Goal: Task Accomplishment & Management: Manage account settings

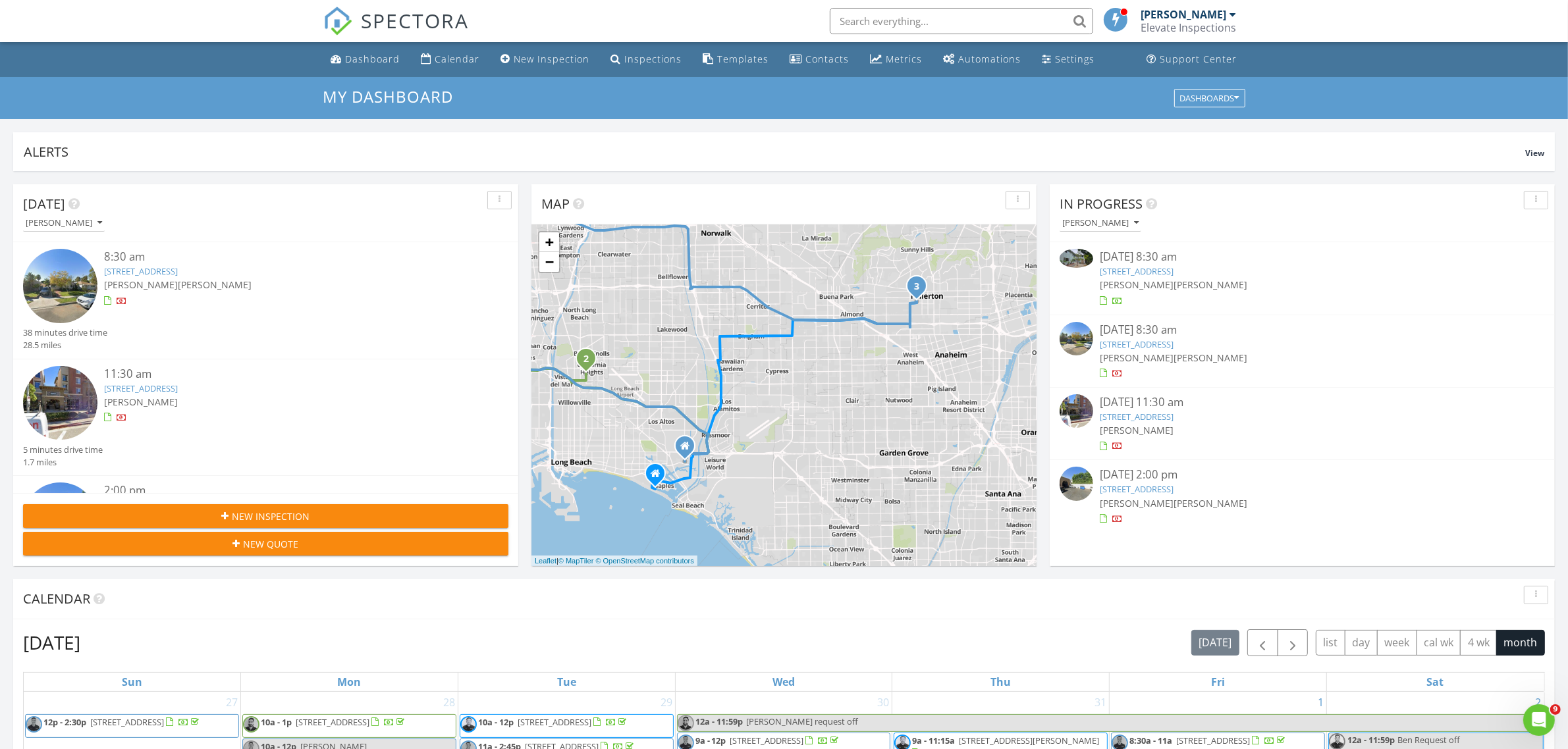
click at [1028, 14] on input "text" at bounding box center [961, 21] width 263 height 26
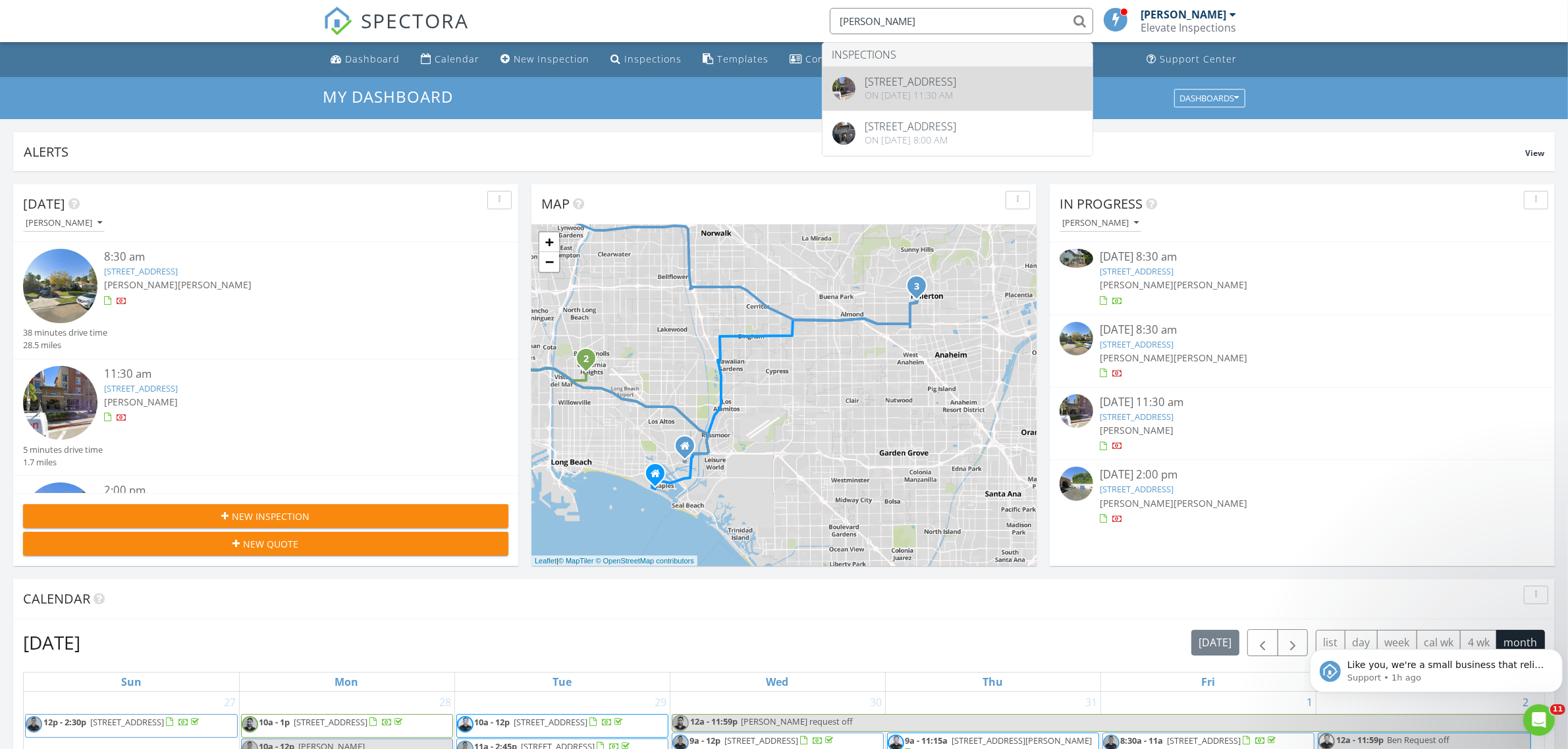
type input "james lam"
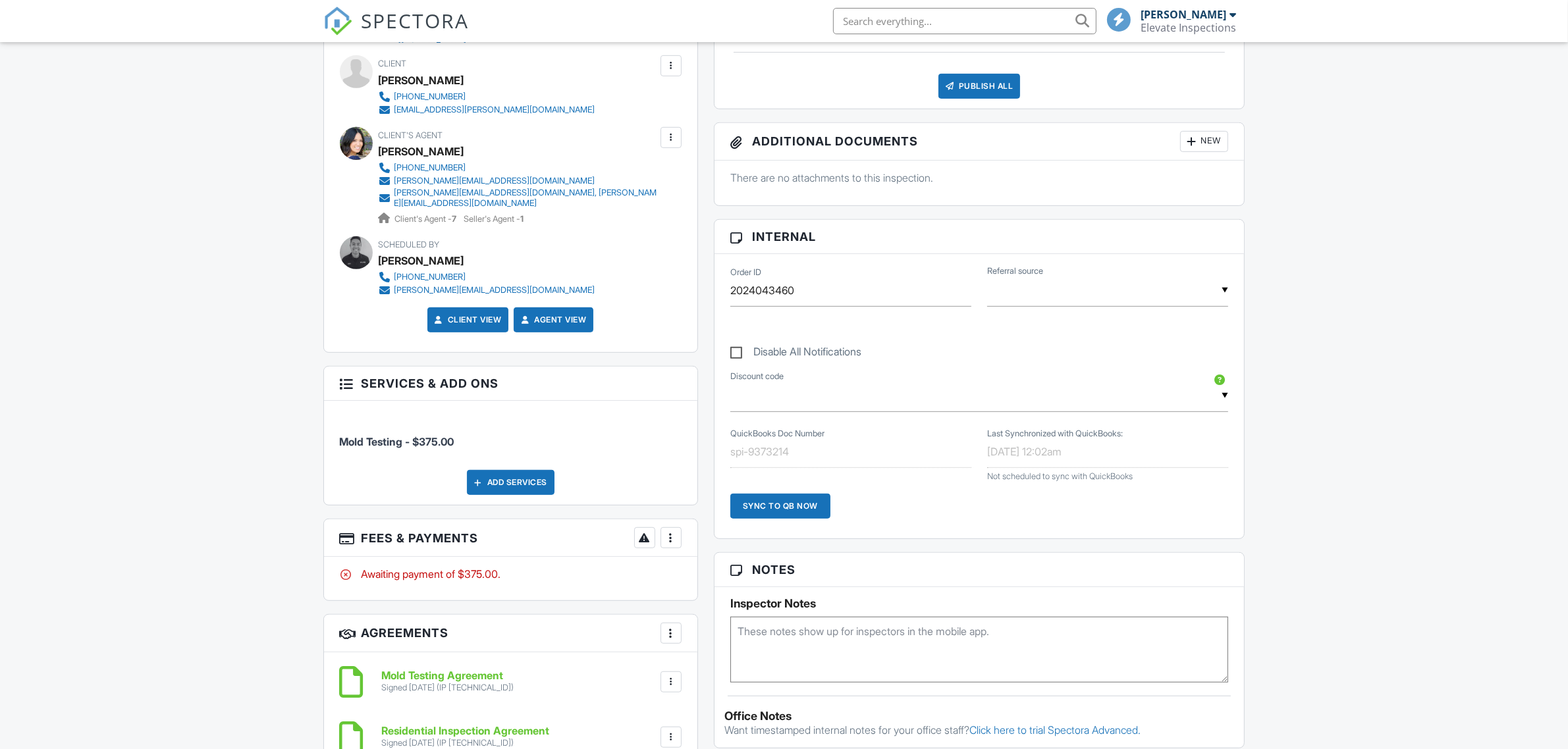
scroll to position [823, 0]
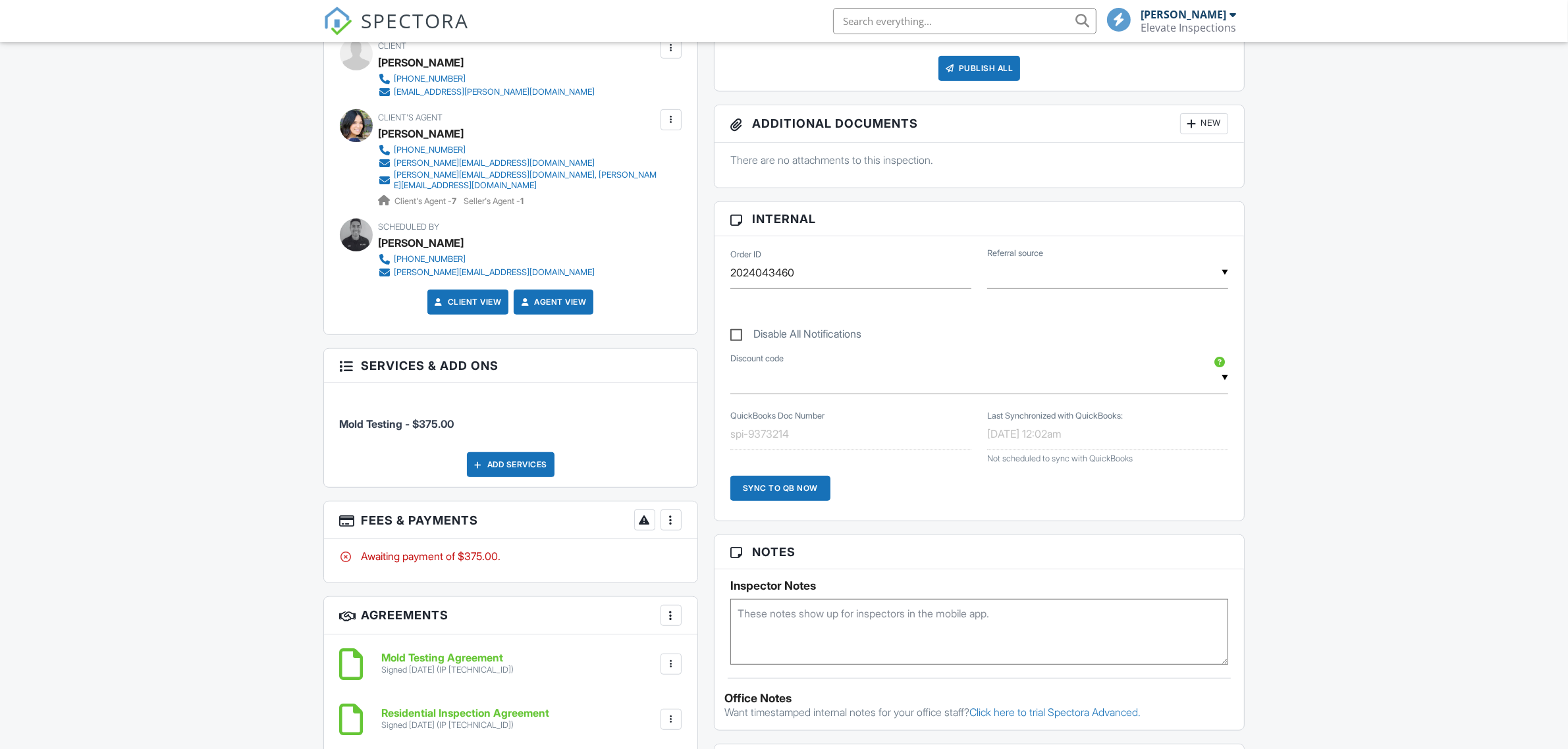
click at [669, 513] on div at bounding box center [671, 519] width 13 height 13
click at [682, 554] on div at bounding box center [679, 560] width 13 height 13
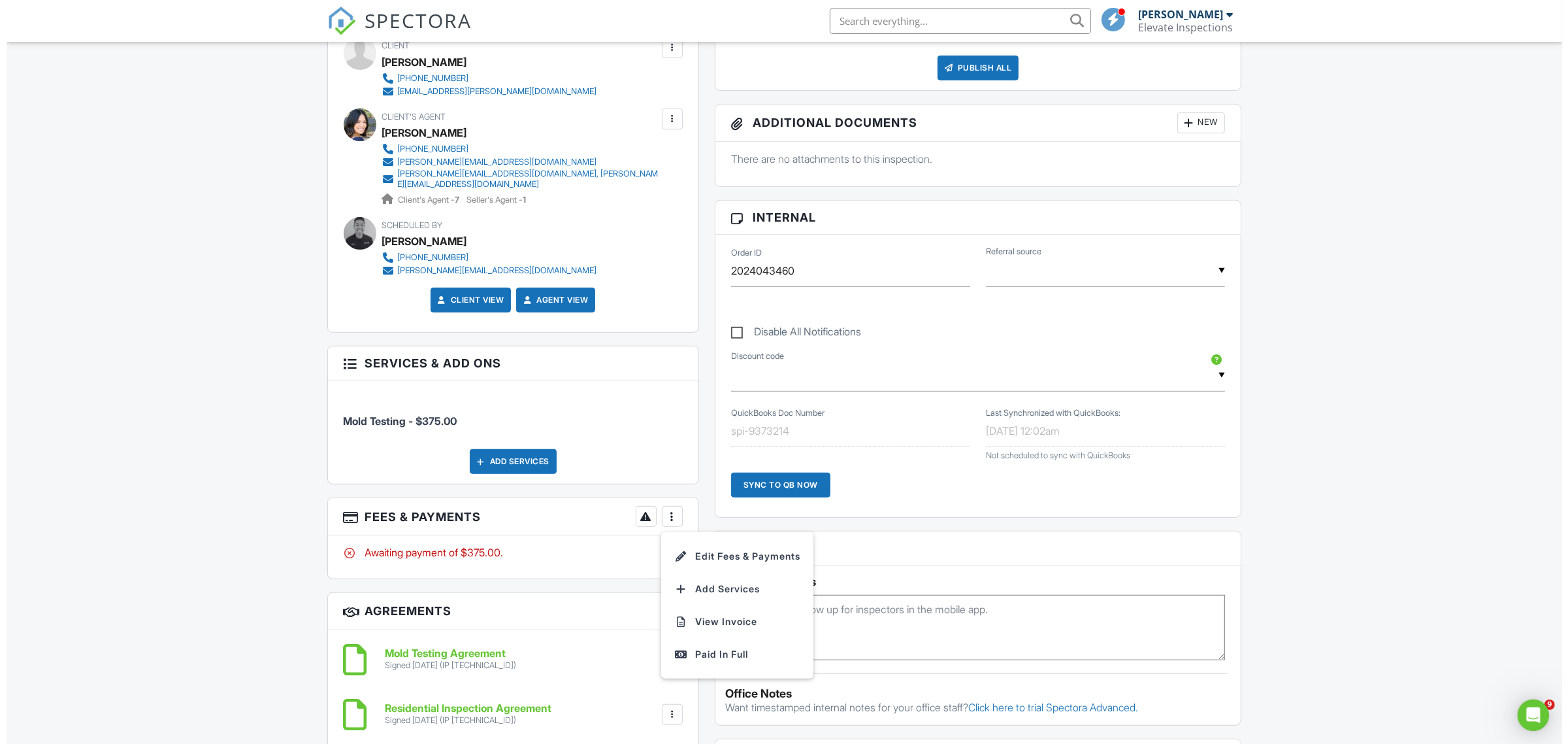
scroll to position [0, 0]
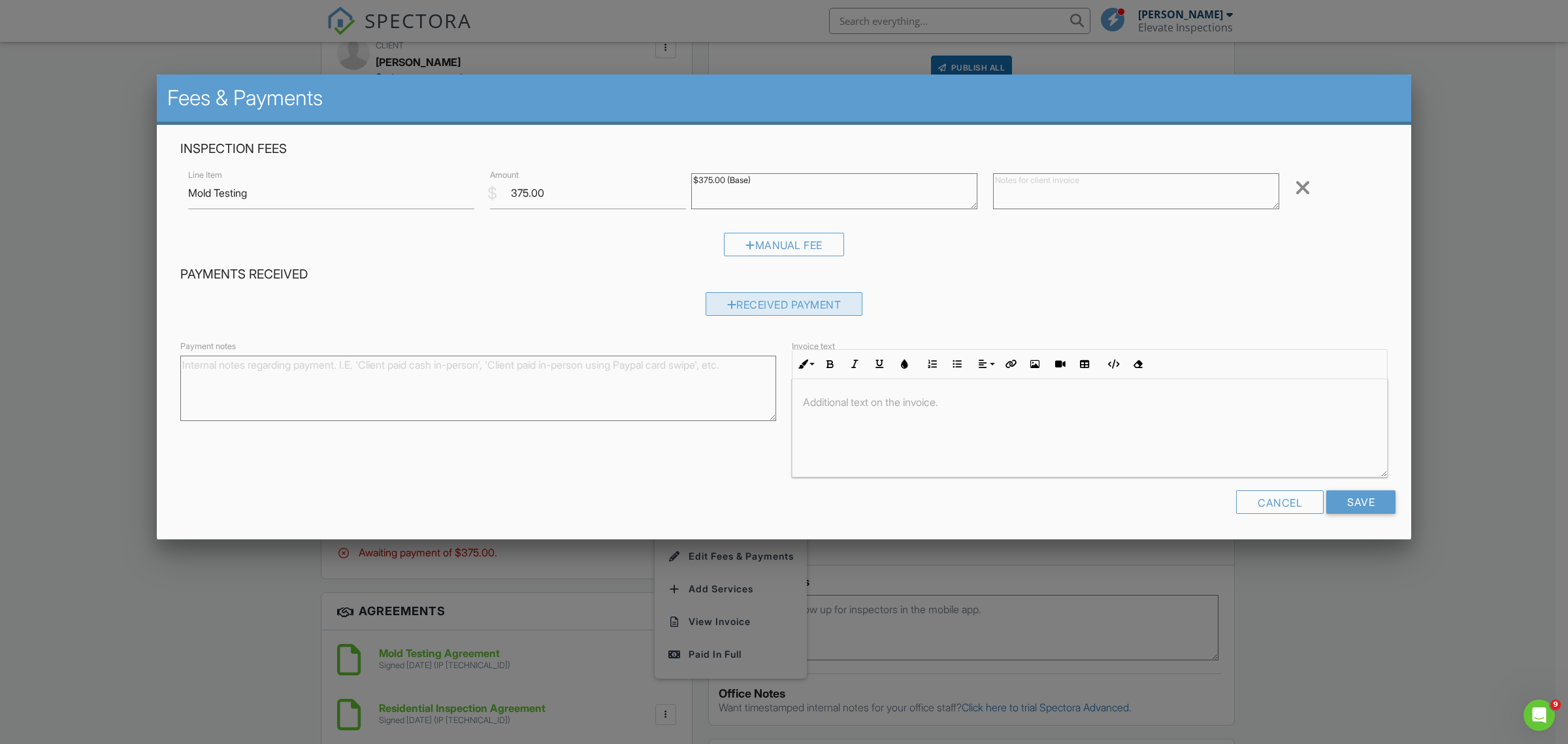
click at [786, 306] on div "Received Payment" at bounding box center [784, 304] width 158 height 24
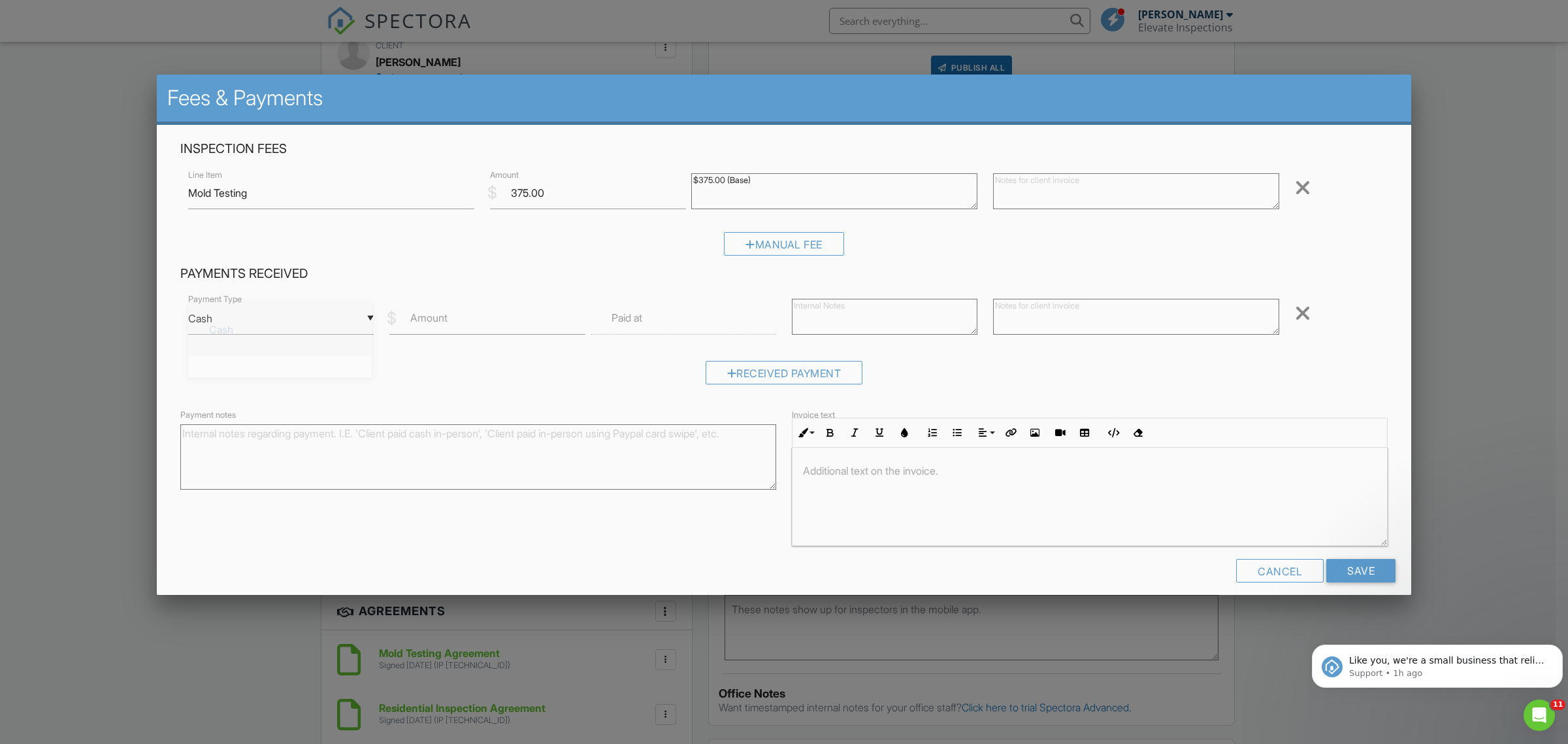
click at [303, 321] on div "▼ Cash Cash Check On-Site Card Other Cash Check On-Site Card Other" at bounding box center [281, 319] width 186 height 32
drag, startPoint x: 292, startPoint y: 442, endPoint x: 396, endPoint y: 367, distance: 128.2
click at [292, 441] on span "On-Site Card" at bounding box center [280, 437] width 163 height 33
type input "On-Site Card"
click at [417, 324] on label "Amount" at bounding box center [429, 317] width 37 height 14
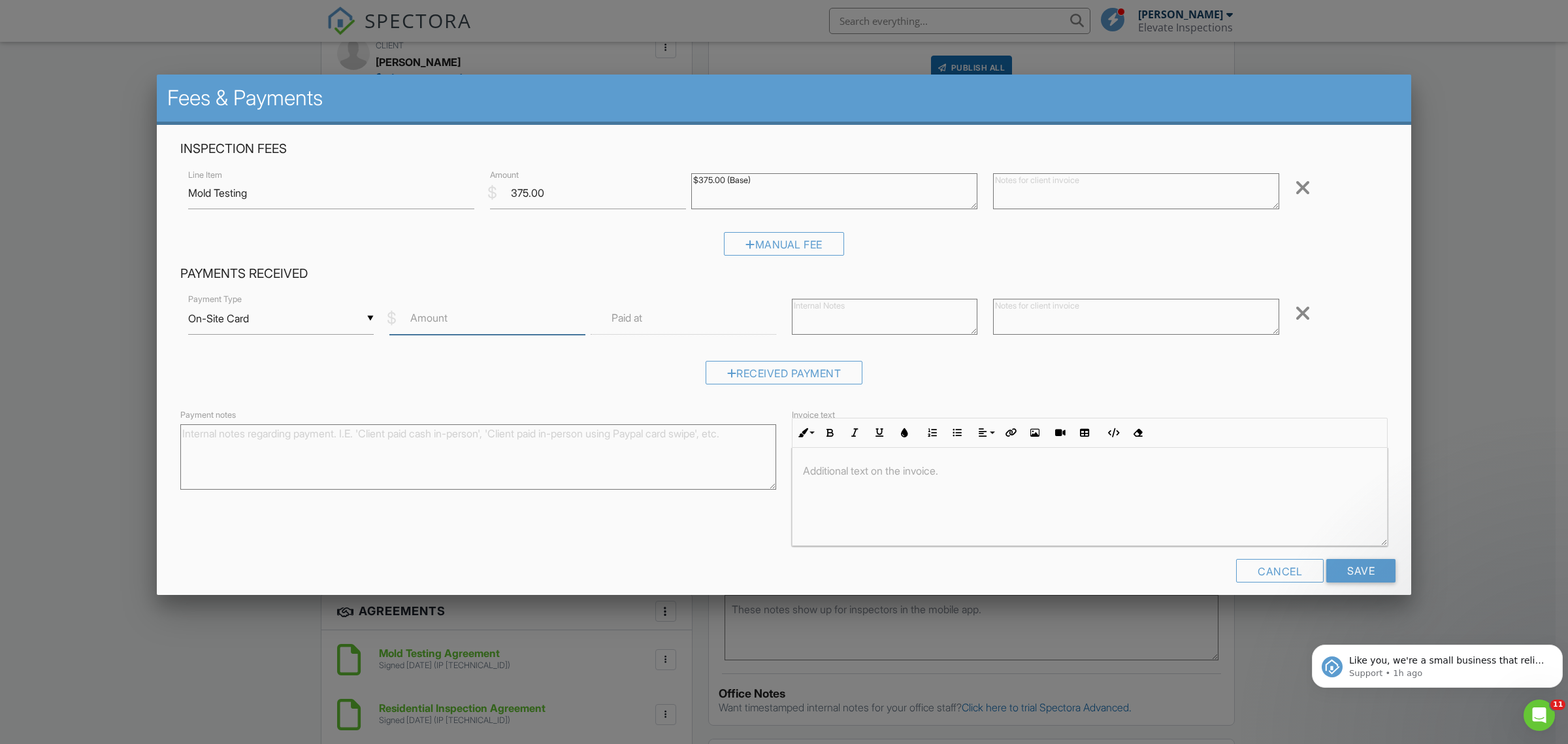
click at [417, 324] on input "Amount" at bounding box center [488, 319] width 196 height 32
type input "375.00"
click at [1073, 389] on div "Received Payment" at bounding box center [784, 377] width 1207 height 33
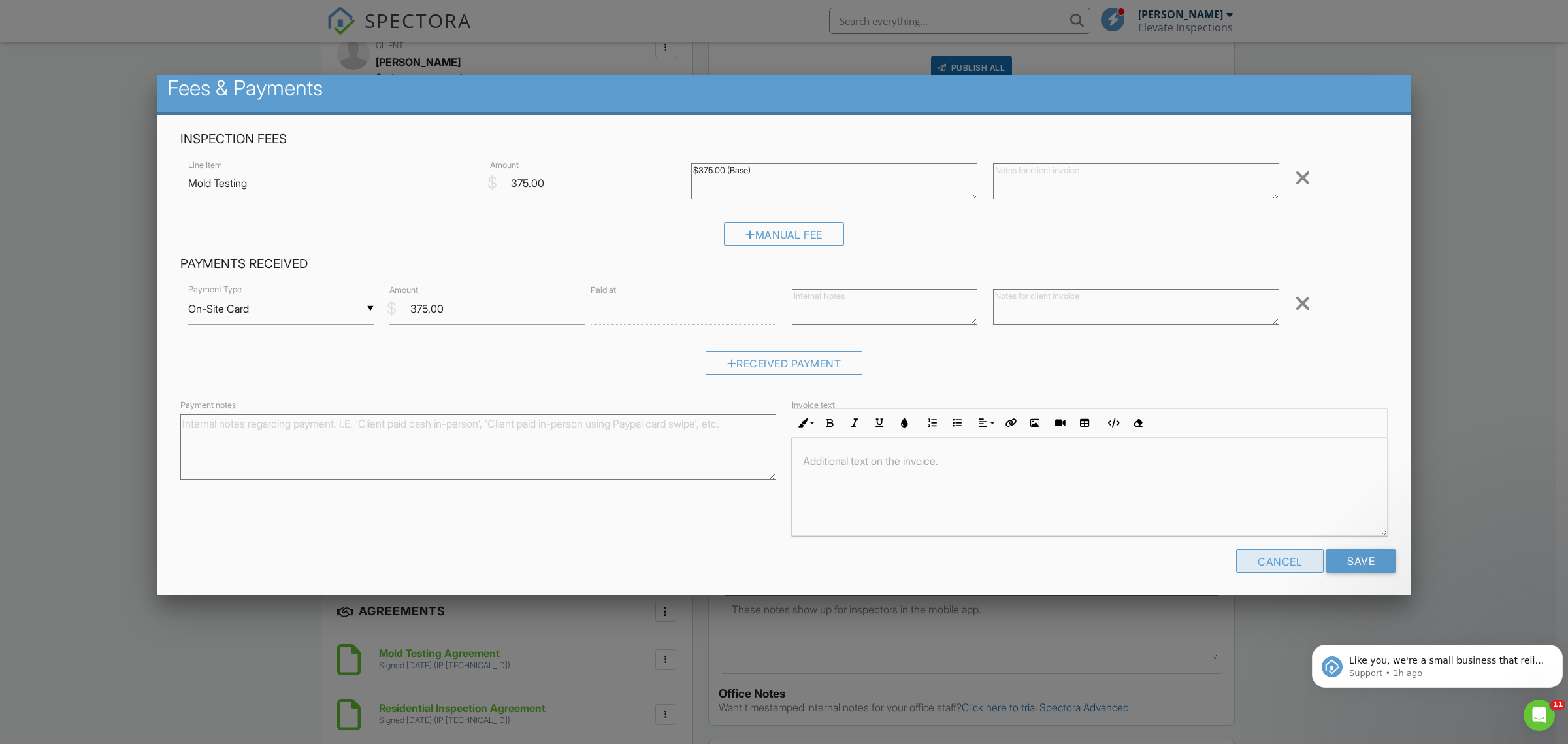
scroll to position [13, 0]
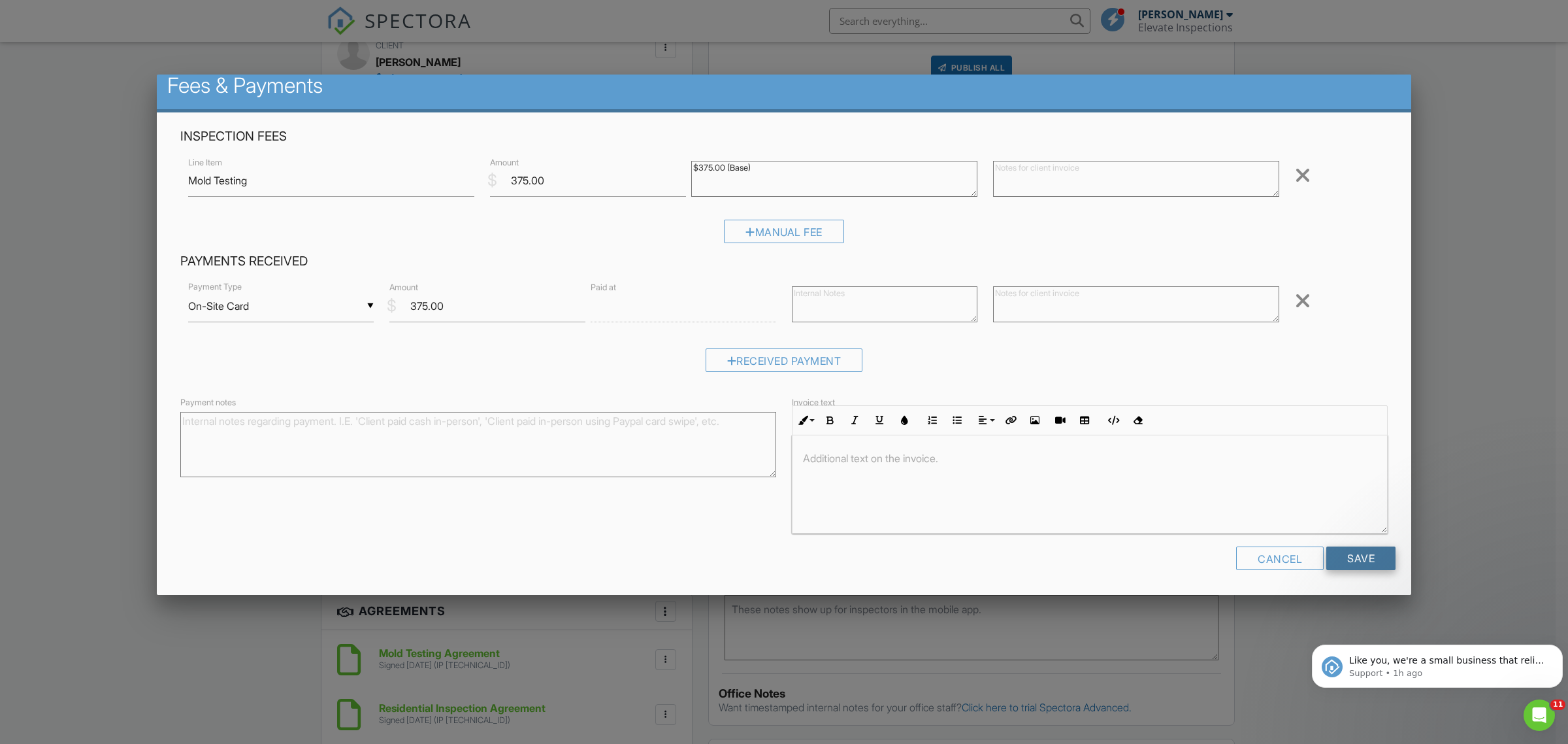
click at [1344, 554] on input "Save" at bounding box center [1361, 558] width 69 height 24
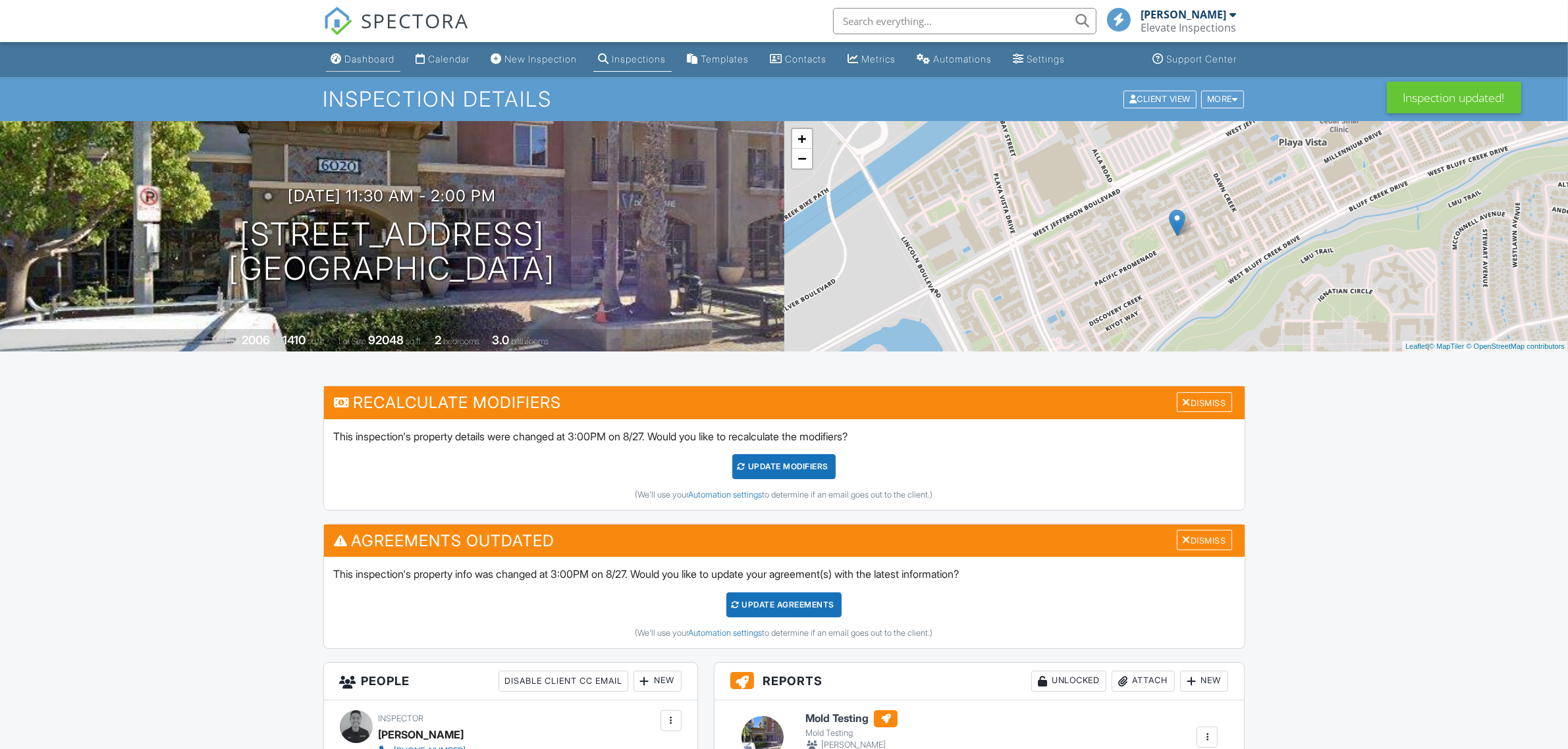
click at [366, 56] on div "Dashboard" at bounding box center [370, 59] width 50 height 11
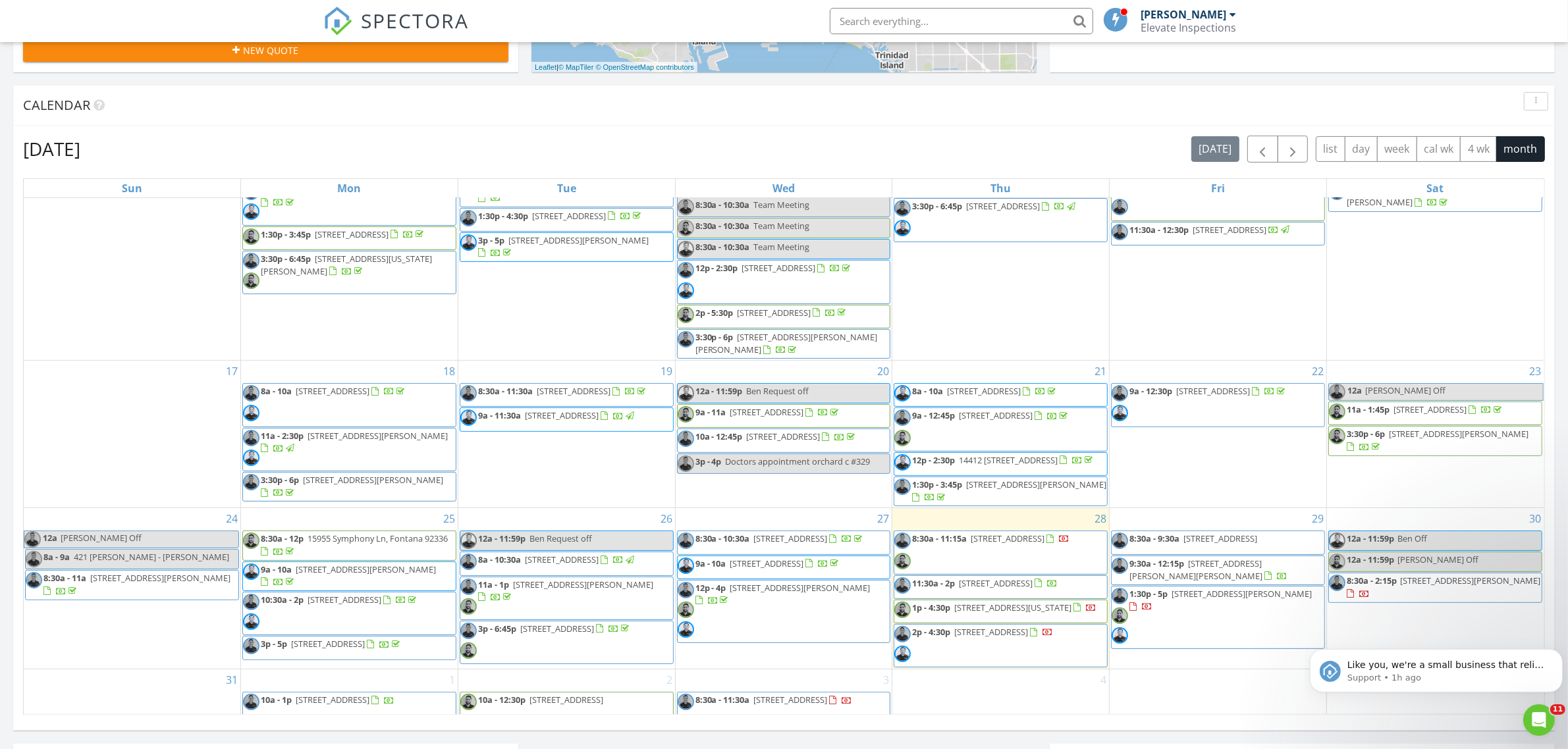
scroll to position [493, 0]
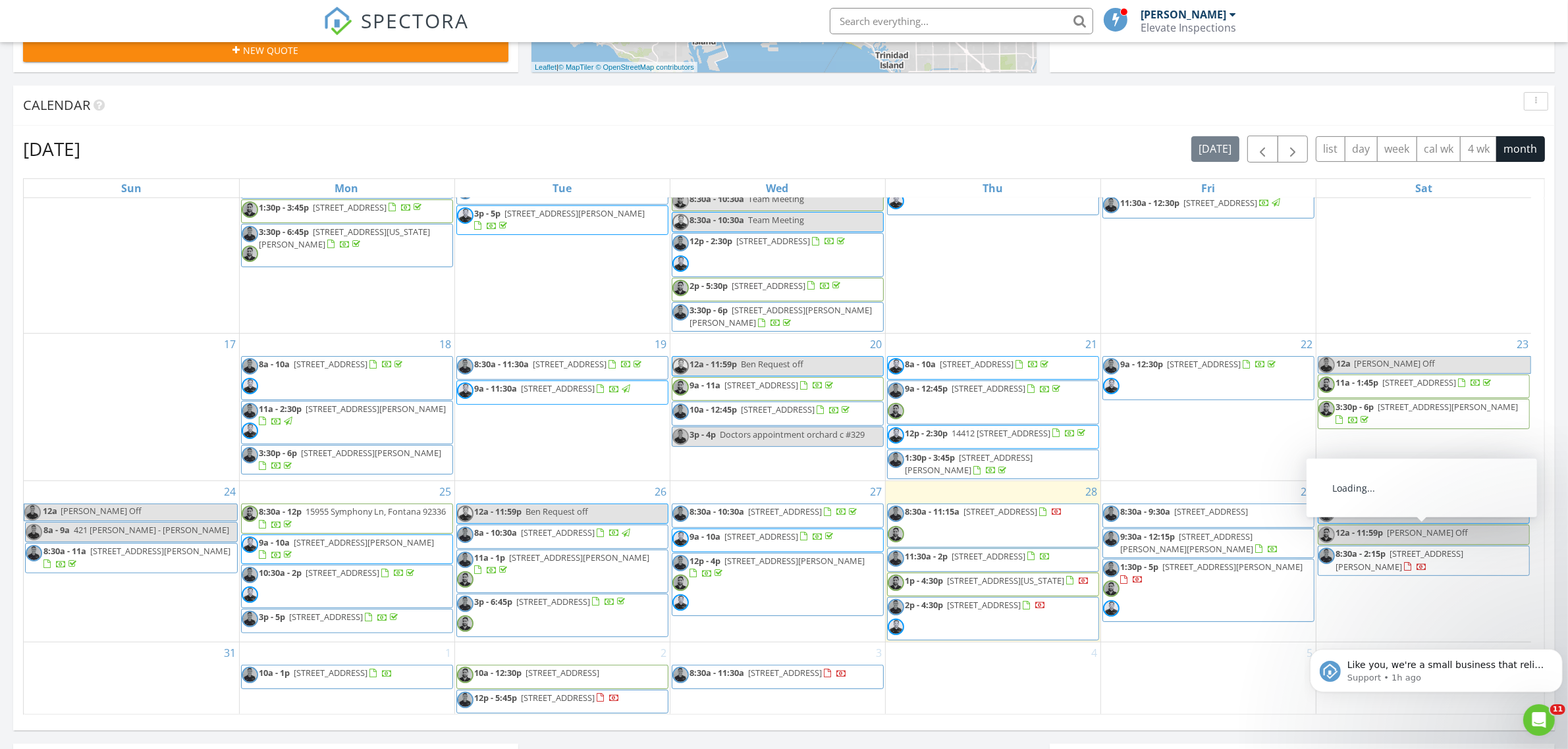
click at [1429, 548] on span "432 Tonopah Ave, La Puente 91744" at bounding box center [1400, 560] width 128 height 25
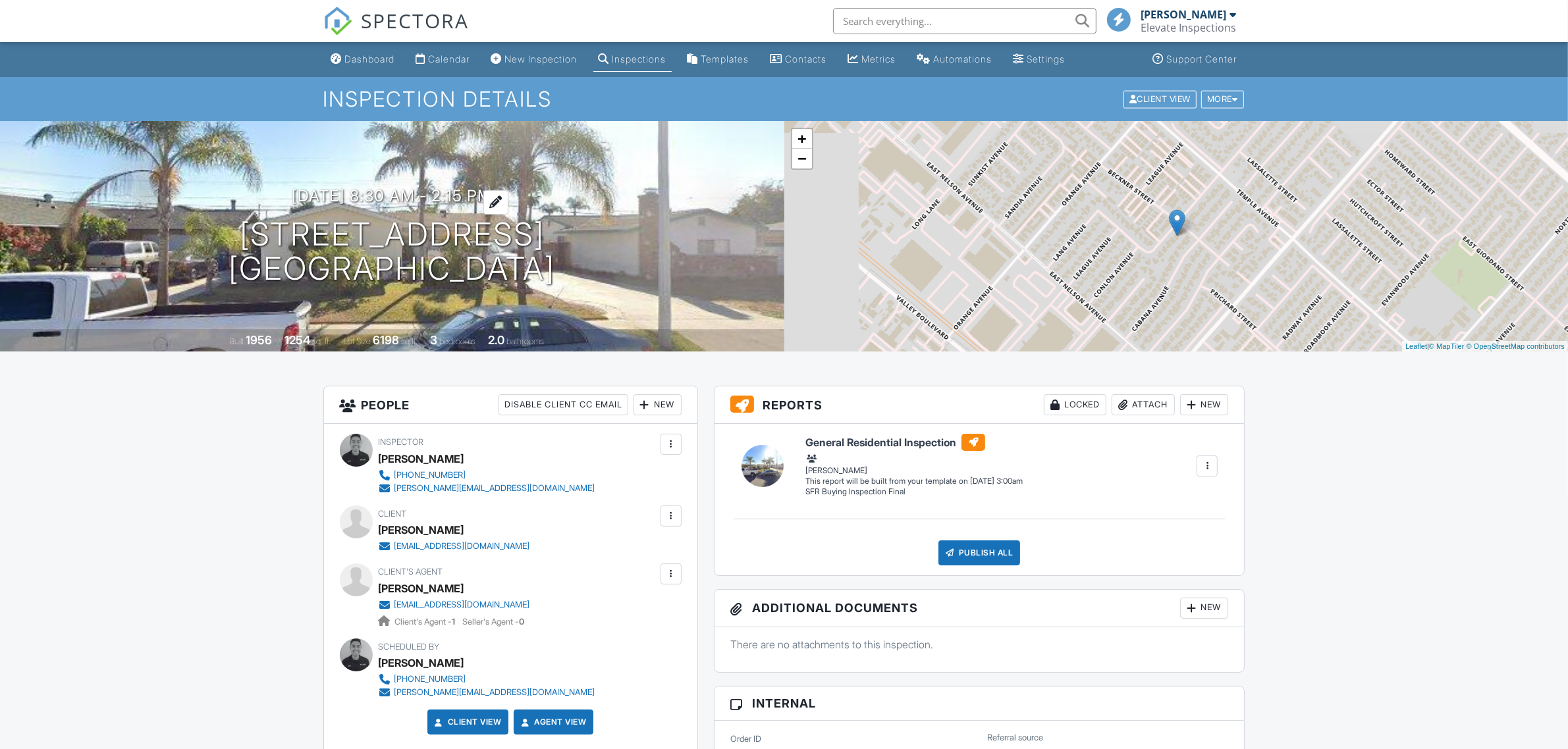
click at [453, 196] on h3 "[DATE] 8:30 am - 2:15 pm" at bounding box center [392, 196] width 200 height 18
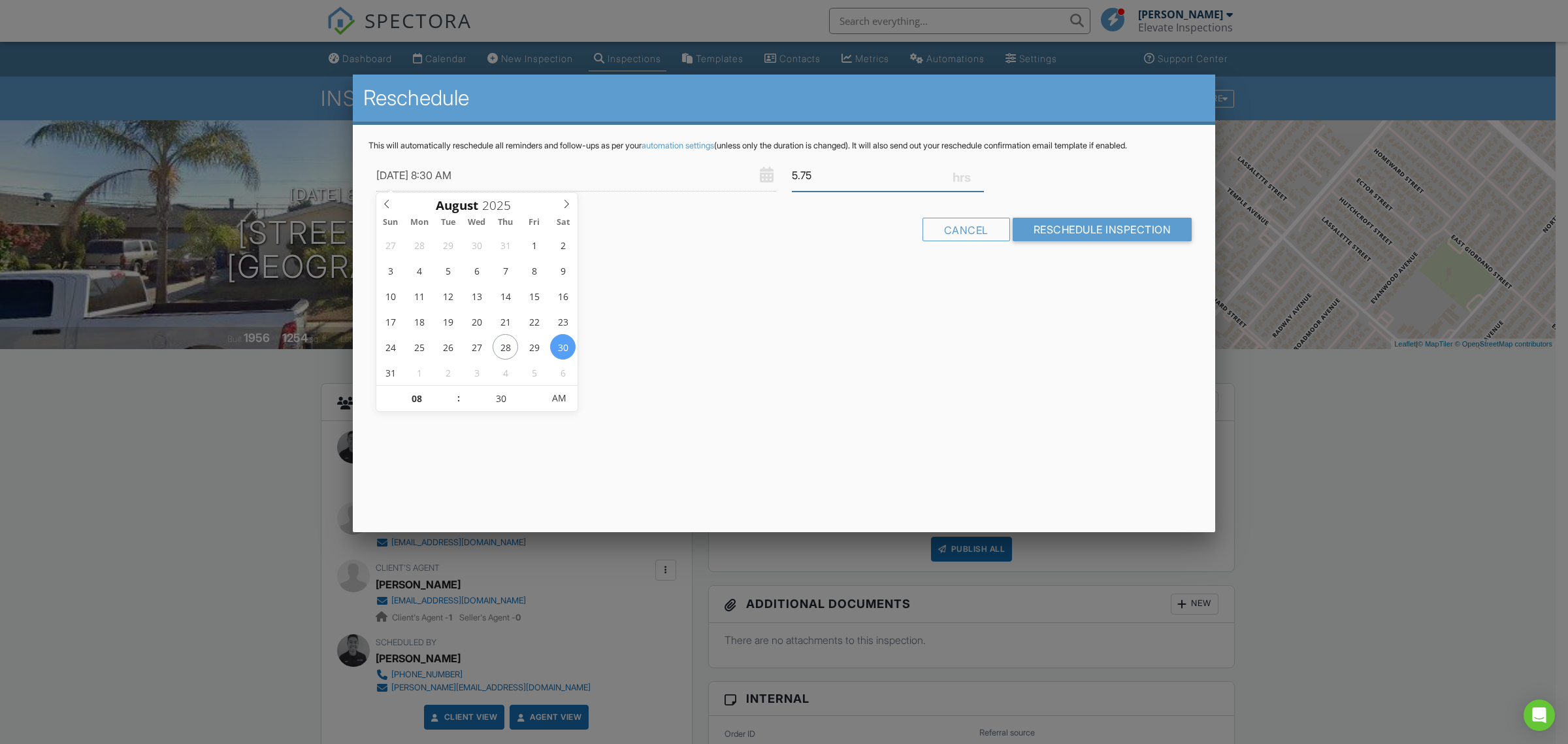
click at [737, 174] on div "[DATE] 8:30 AM 5.75" at bounding box center [784, 175] width 831 height 32
type input "4"
click at [788, 256] on div "This will automatically reschedule all reminders and follow-ups as per your aut…" at bounding box center [784, 202] width 863 height 155
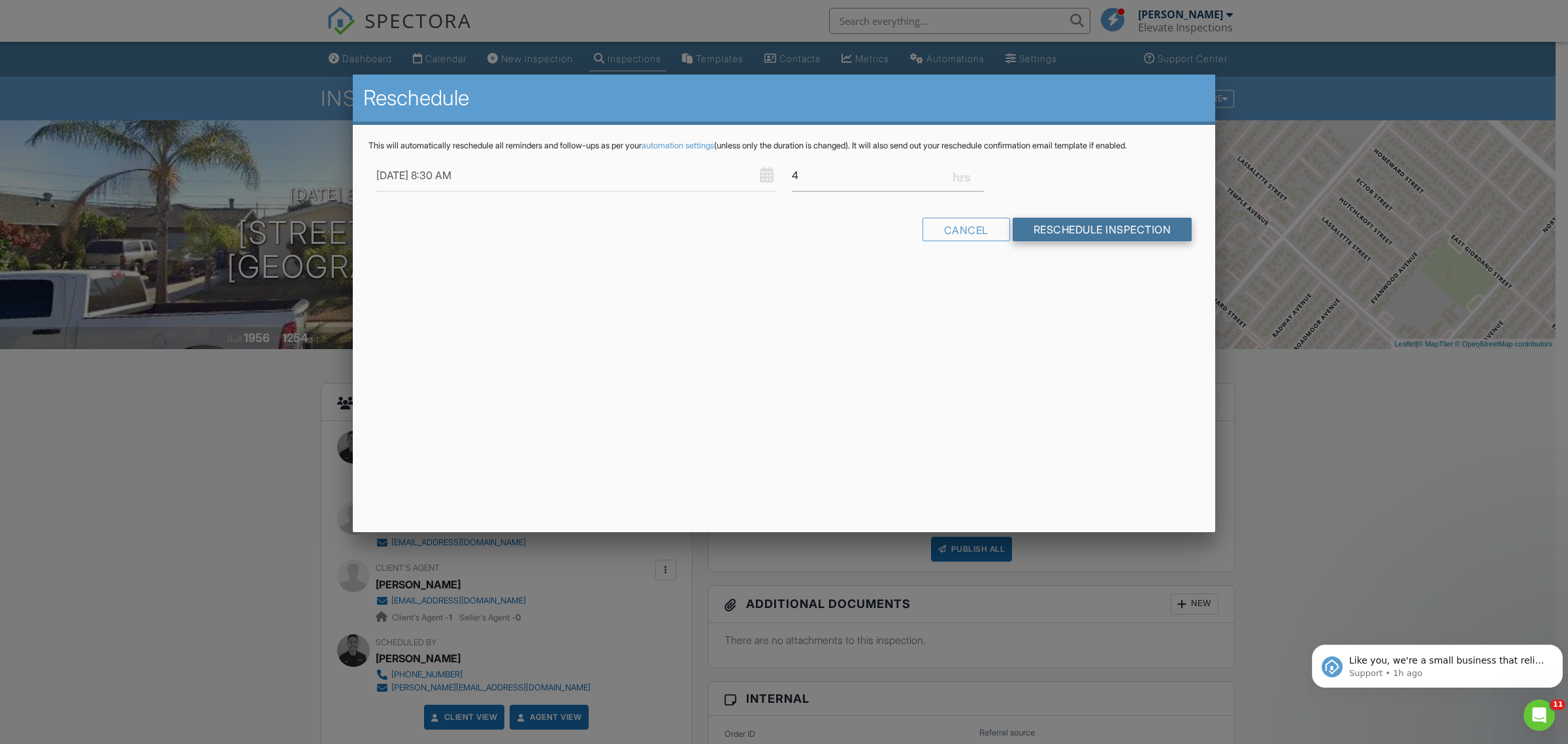
click at [1131, 227] on input "Reschedule Inspection" at bounding box center [1103, 229] width 180 height 24
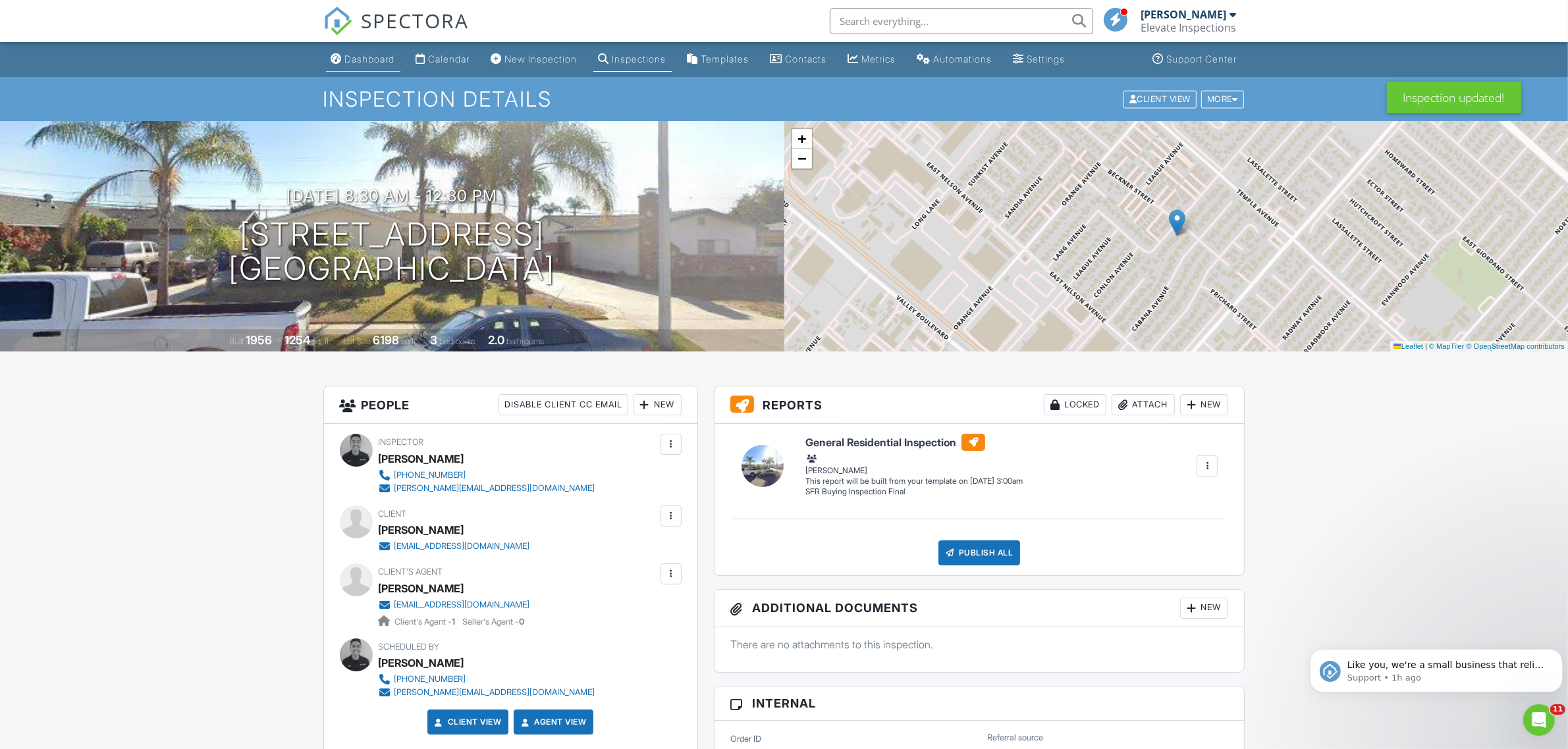
click at [365, 58] on div "Dashboard" at bounding box center [370, 59] width 50 height 11
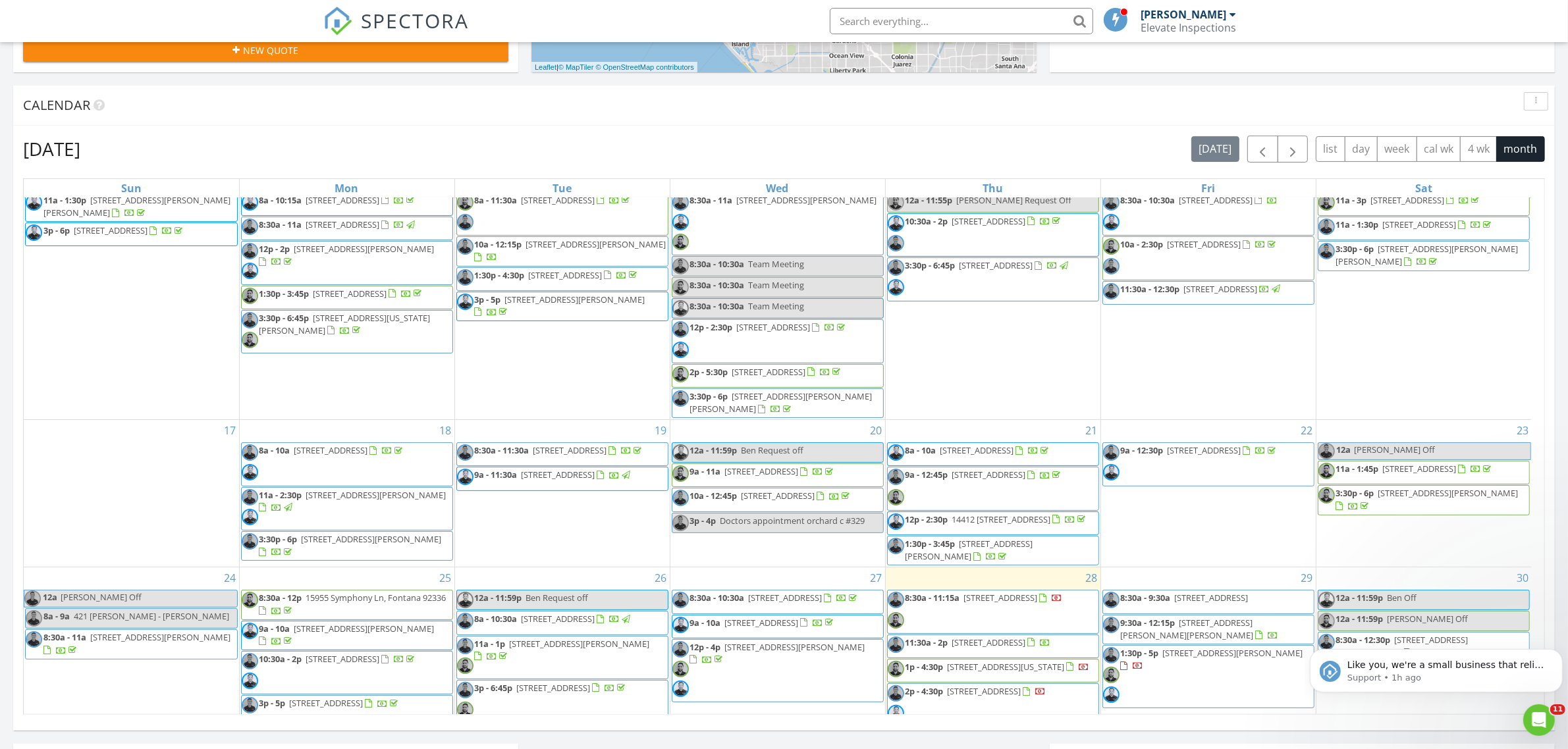
scroll to position [493, 0]
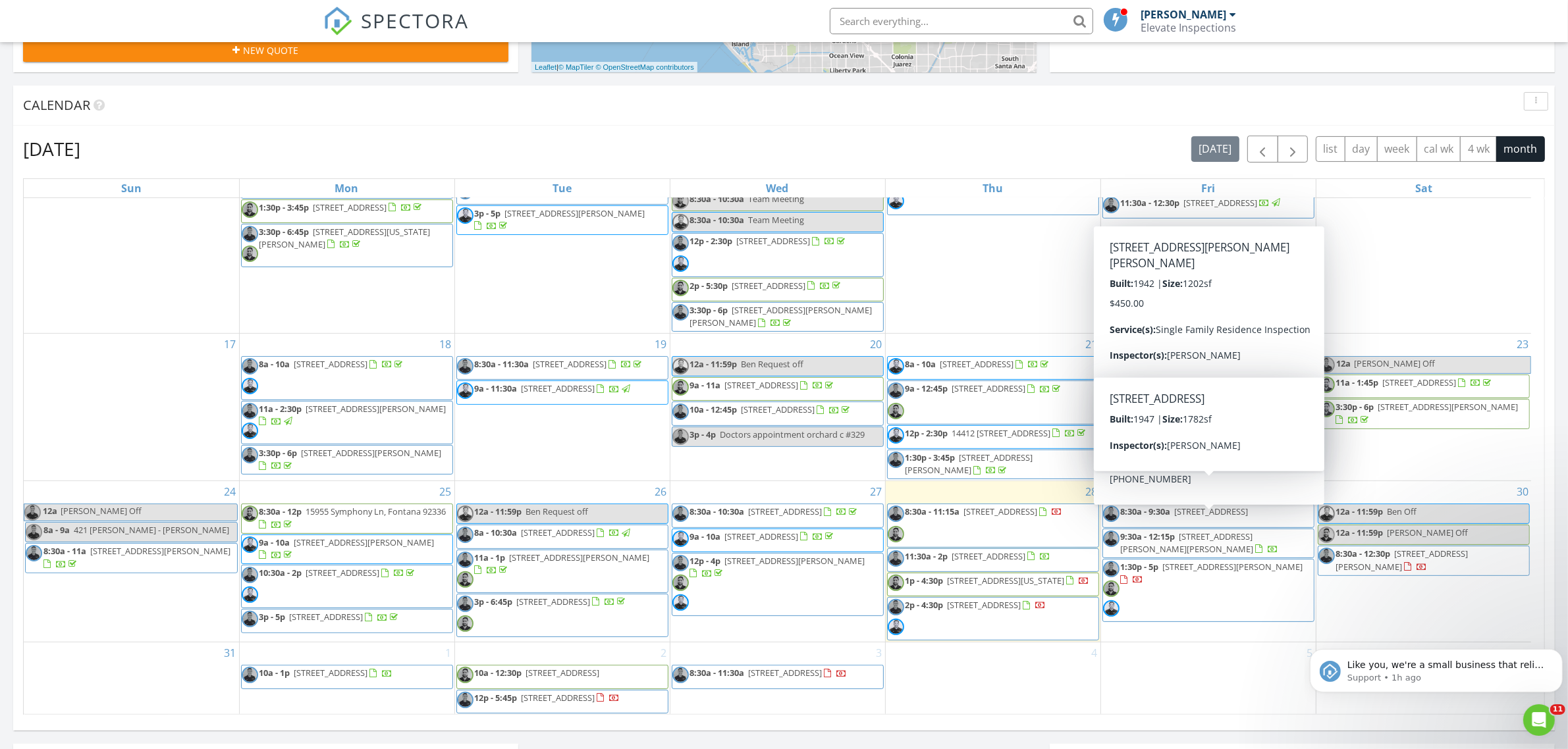
drag, startPoint x: 1146, startPoint y: 541, endPoint x: 1184, endPoint y: 495, distance: 59.7
click at [1184, 506] on span "8:30a - 9:30a 1872 Tulane Ave, Long Beach 90815" at bounding box center [1177, 515] width 147 height 20
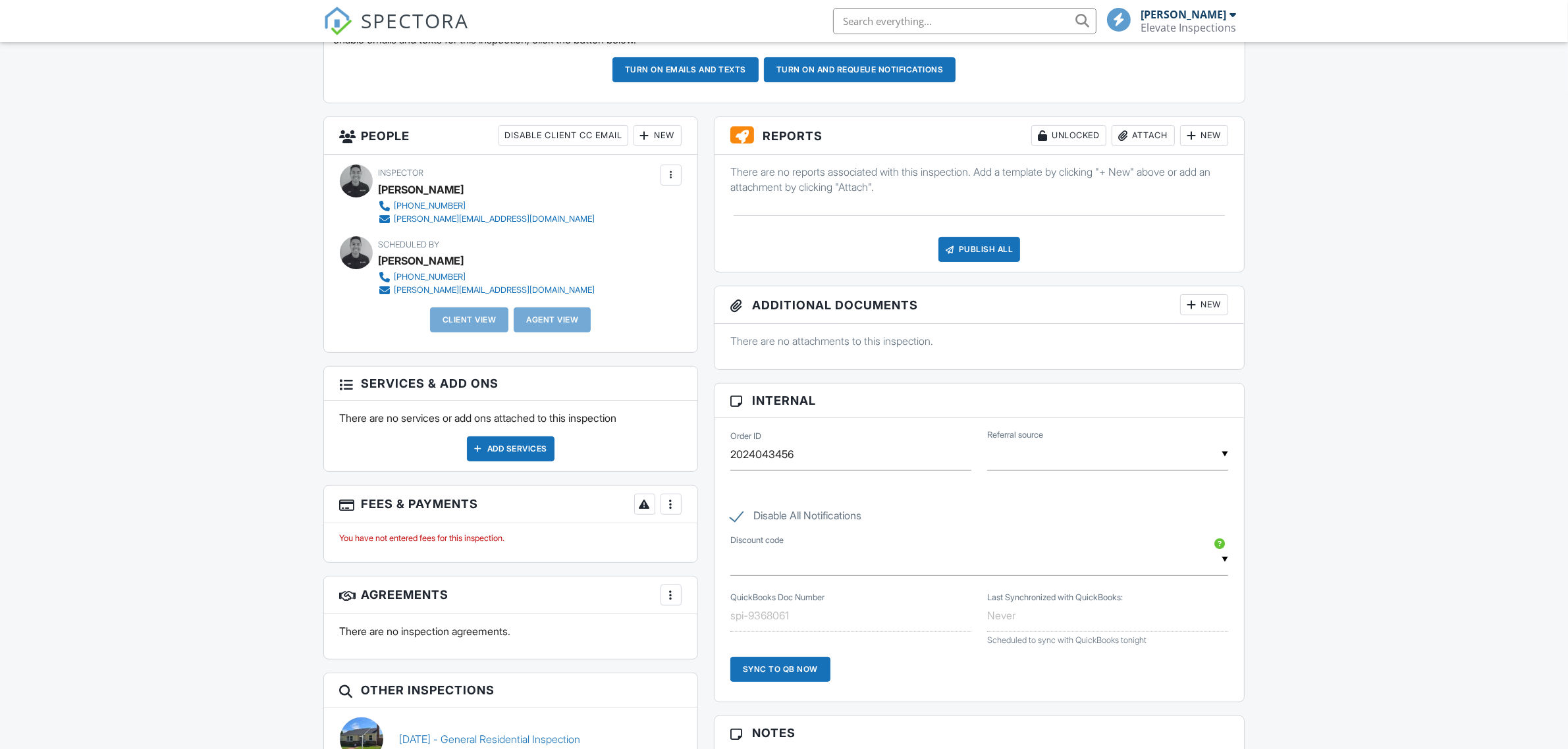
scroll to position [411, 0]
click at [652, 138] on div "New" at bounding box center [658, 136] width 48 height 21
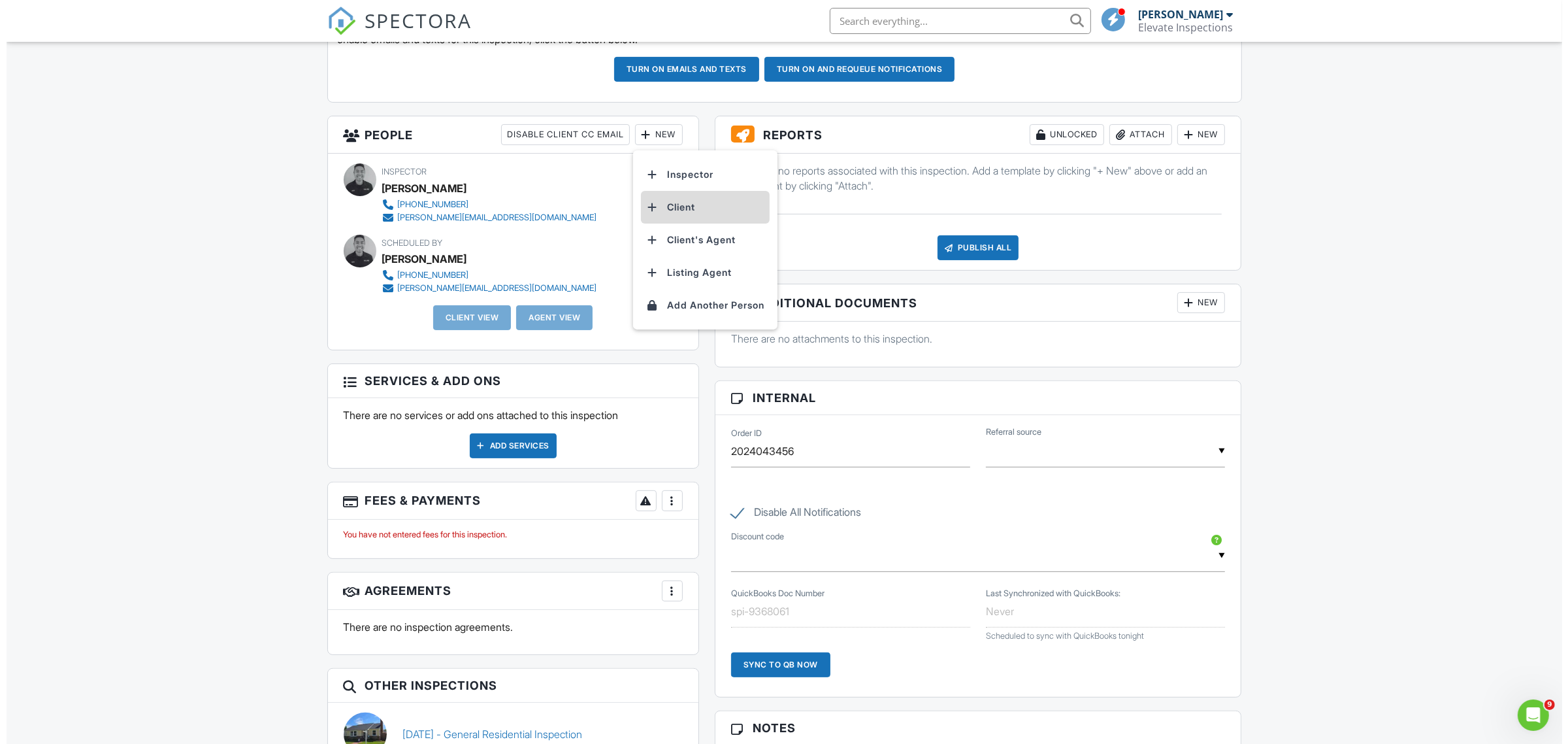
scroll to position [0, 0]
click at [658, 214] on li "Client" at bounding box center [699, 207] width 129 height 33
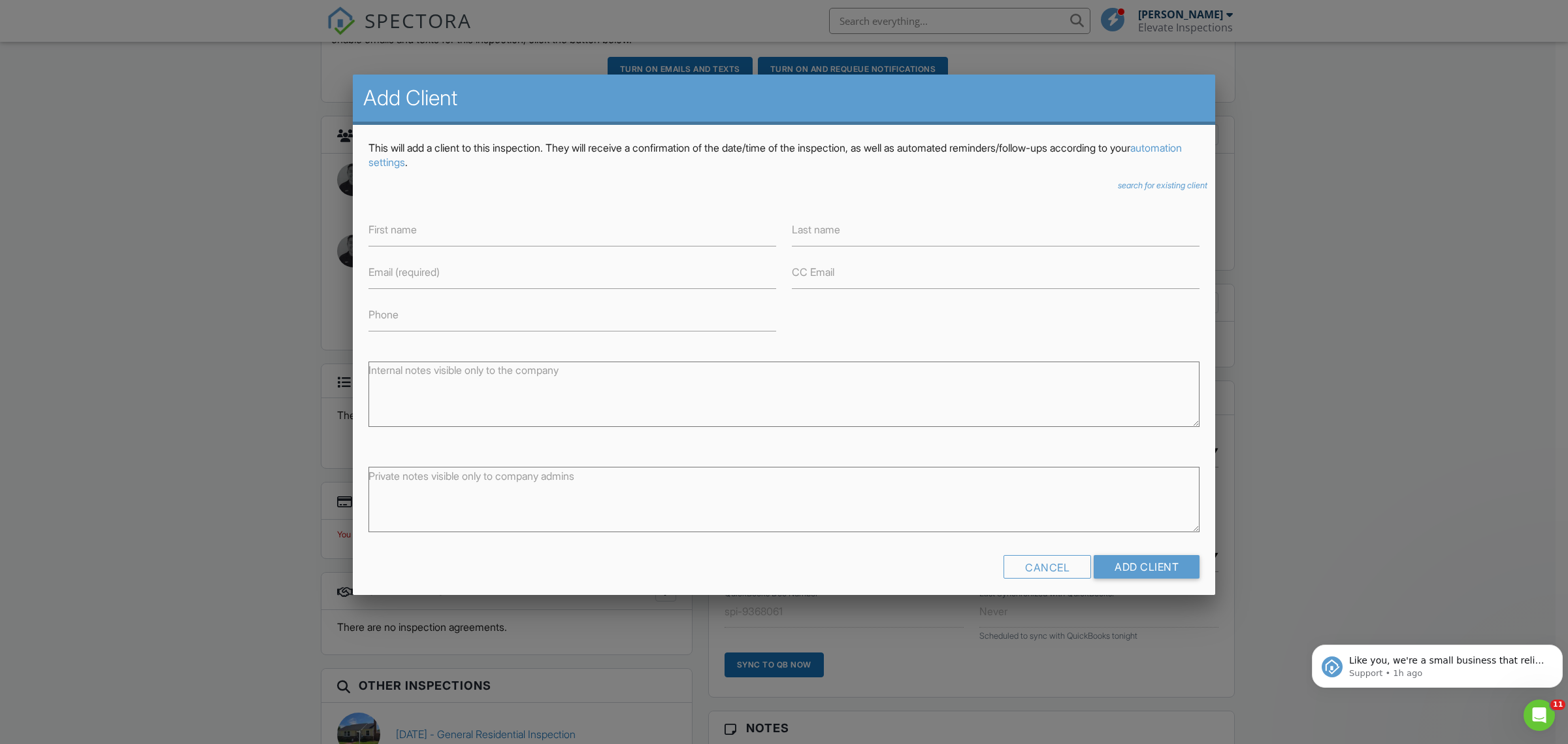
click at [1099, 191] on div "This will add a client to this inspection. They will receive a confirmation of …" at bounding box center [784, 364] width 863 height 480
click at [1118, 189] on icon "search for existing client" at bounding box center [1163, 185] width 90 height 10
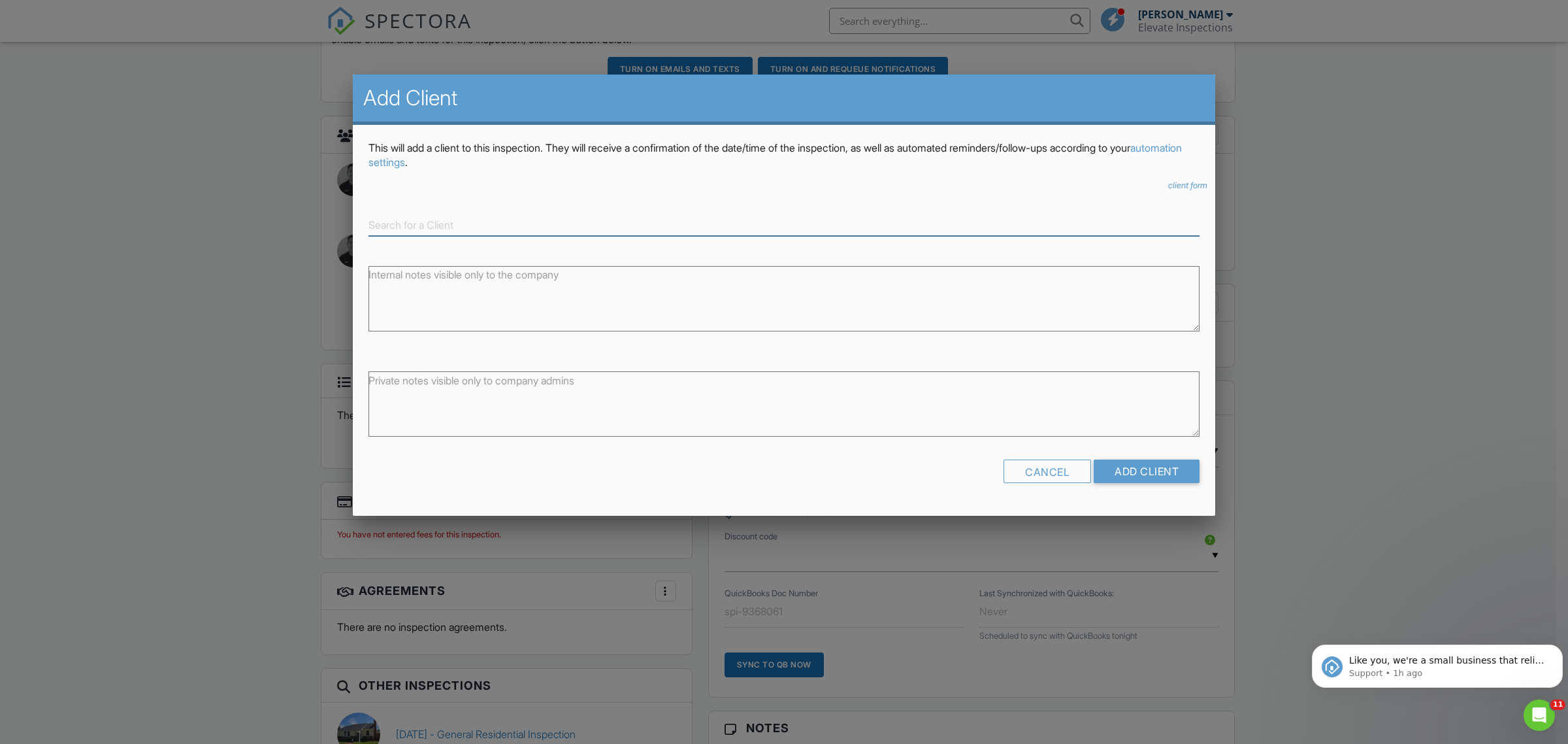
click at [491, 229] on input at bounding box center [784, 225] width 831 height 22
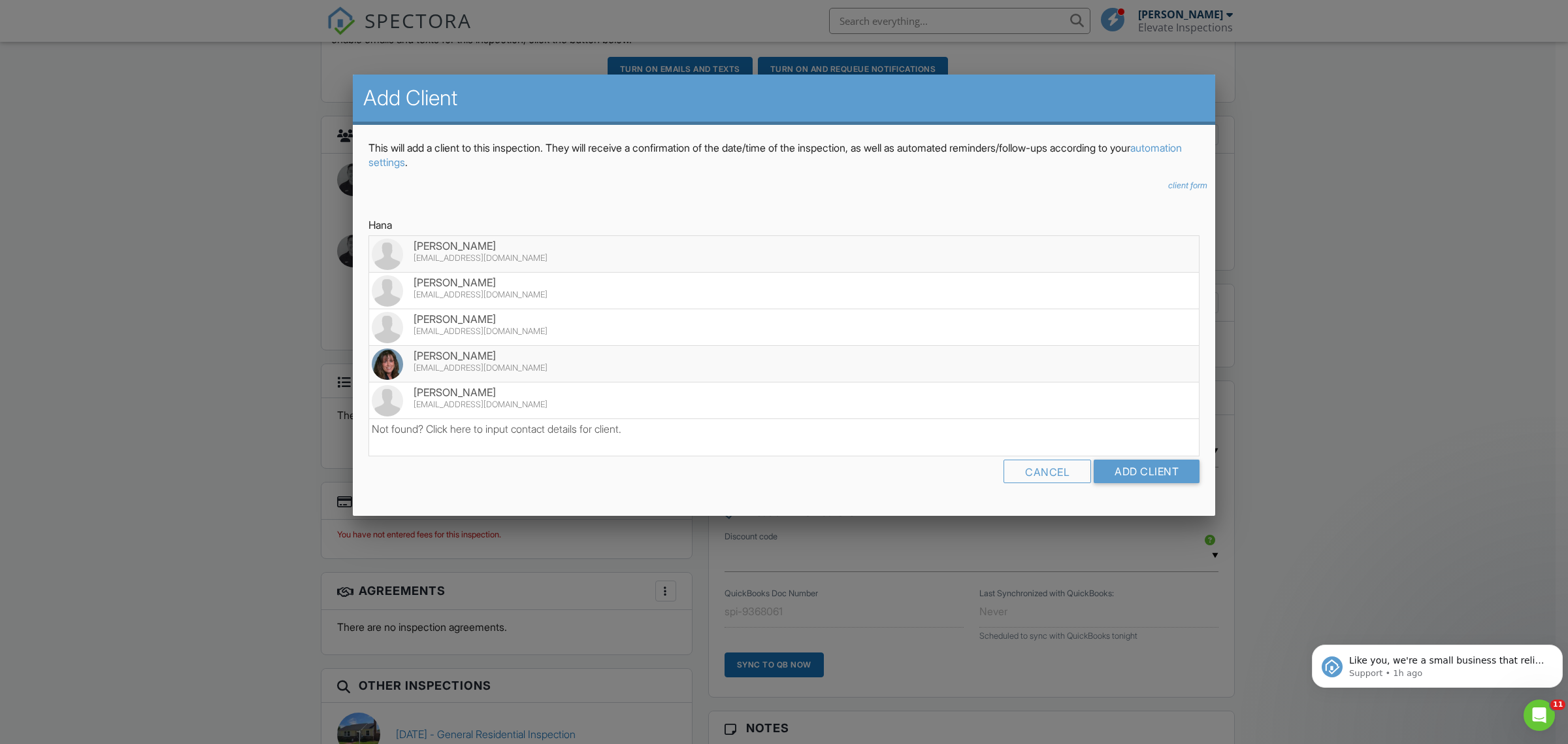
click at [537, 363] on div "[EMAIL_ADDRESS][DOMAIN_NAME]" at bounding box center [784, 368] width 824 height 10
type input "[PERSON_NAME]"
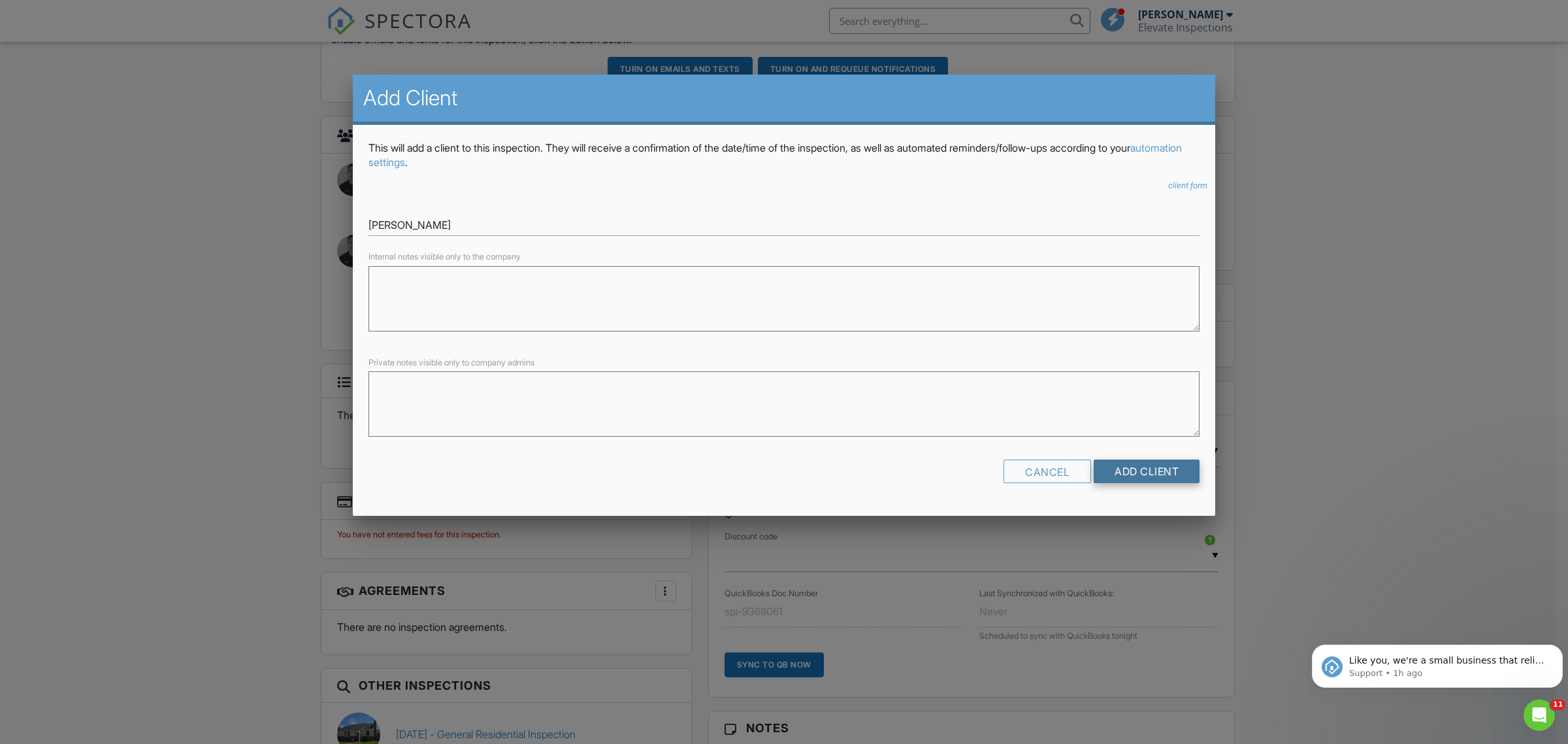
click at [1131, 476] on input "Add Client" at bounding box center [1147, 471] width 106 height 24
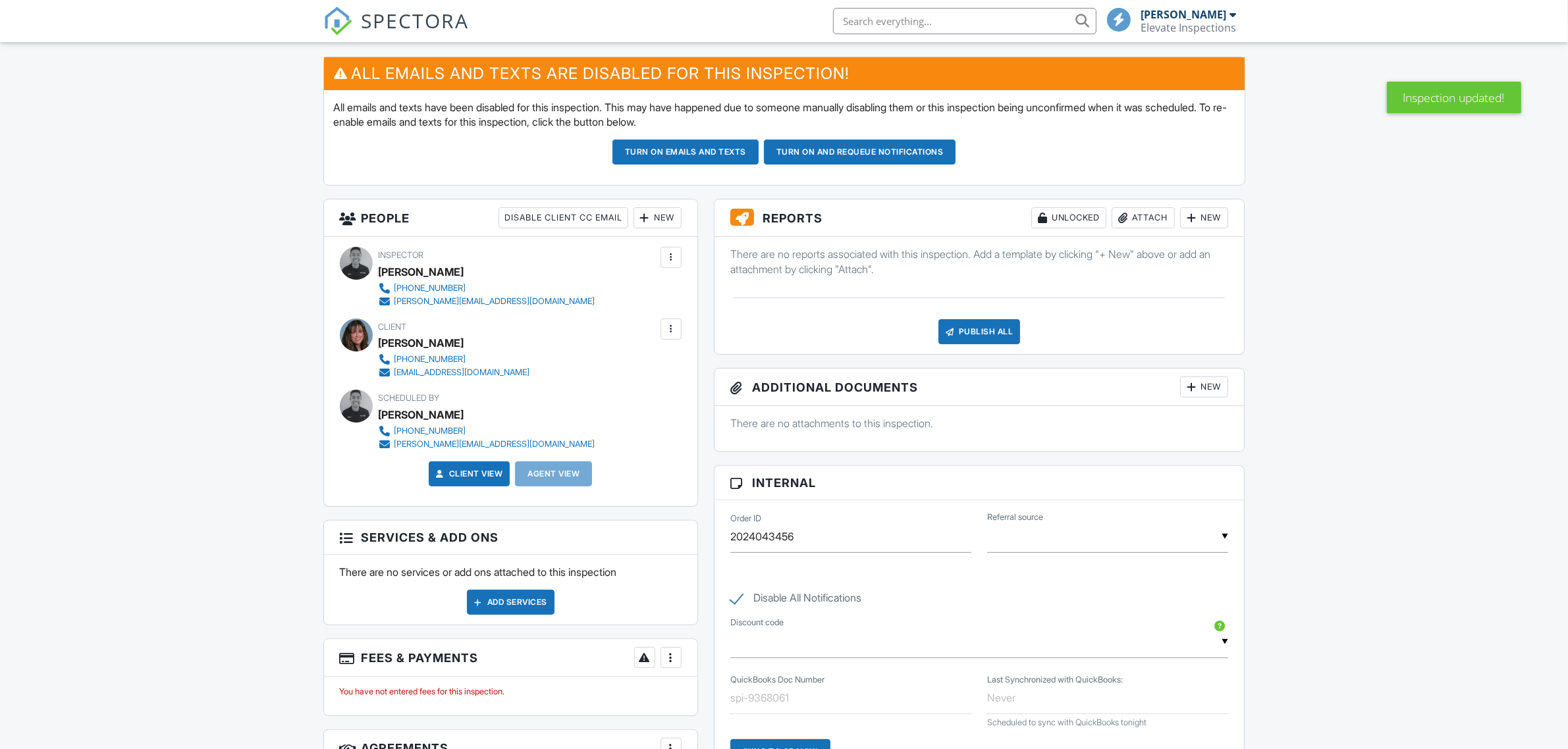
click at [673, 333] on div at bounding box center [671, 329] width 13 height 13
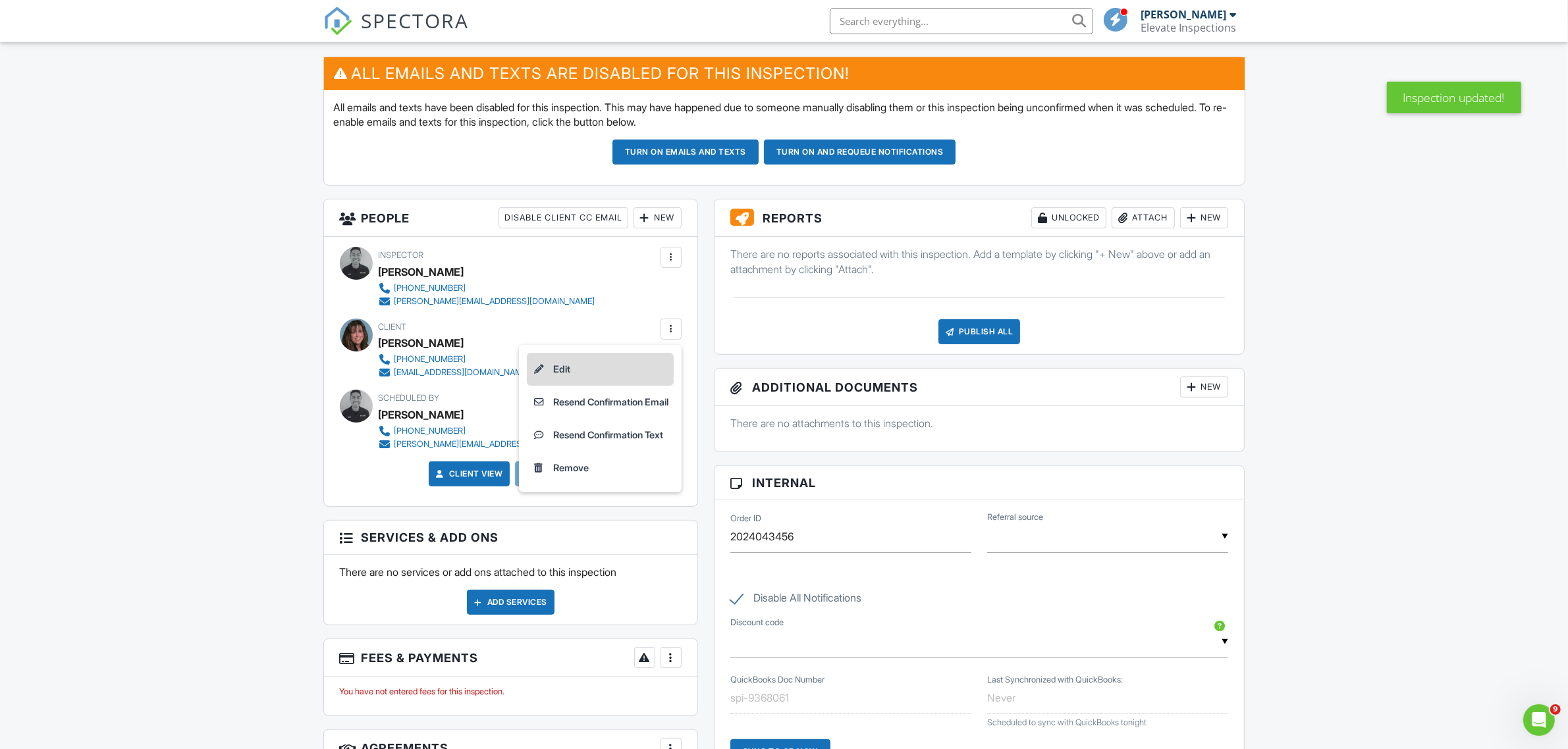
click at [605, 369] on li "Edit" at bounding box center [600, 369] width 147 height 33
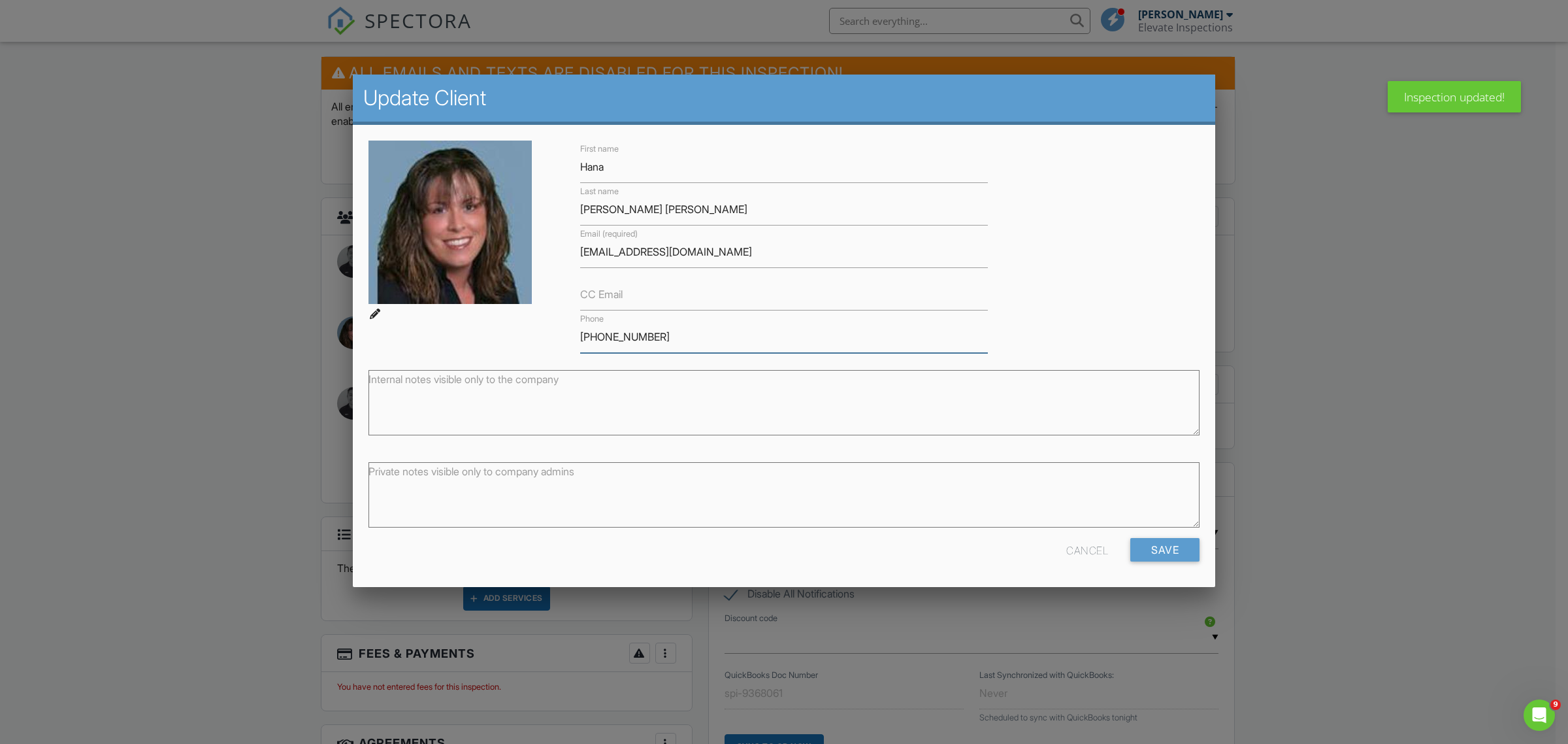
drag, startPoint x: 556, startPoint y: 324, endPoint x: 514, endPoint y: 323, distance: 42.0
click at [522, 324] on div "First name Hana Last name Stodder Solberg Email (required) srodgers@intero.com …" at bounding box center [784, 247] width 847 height 212
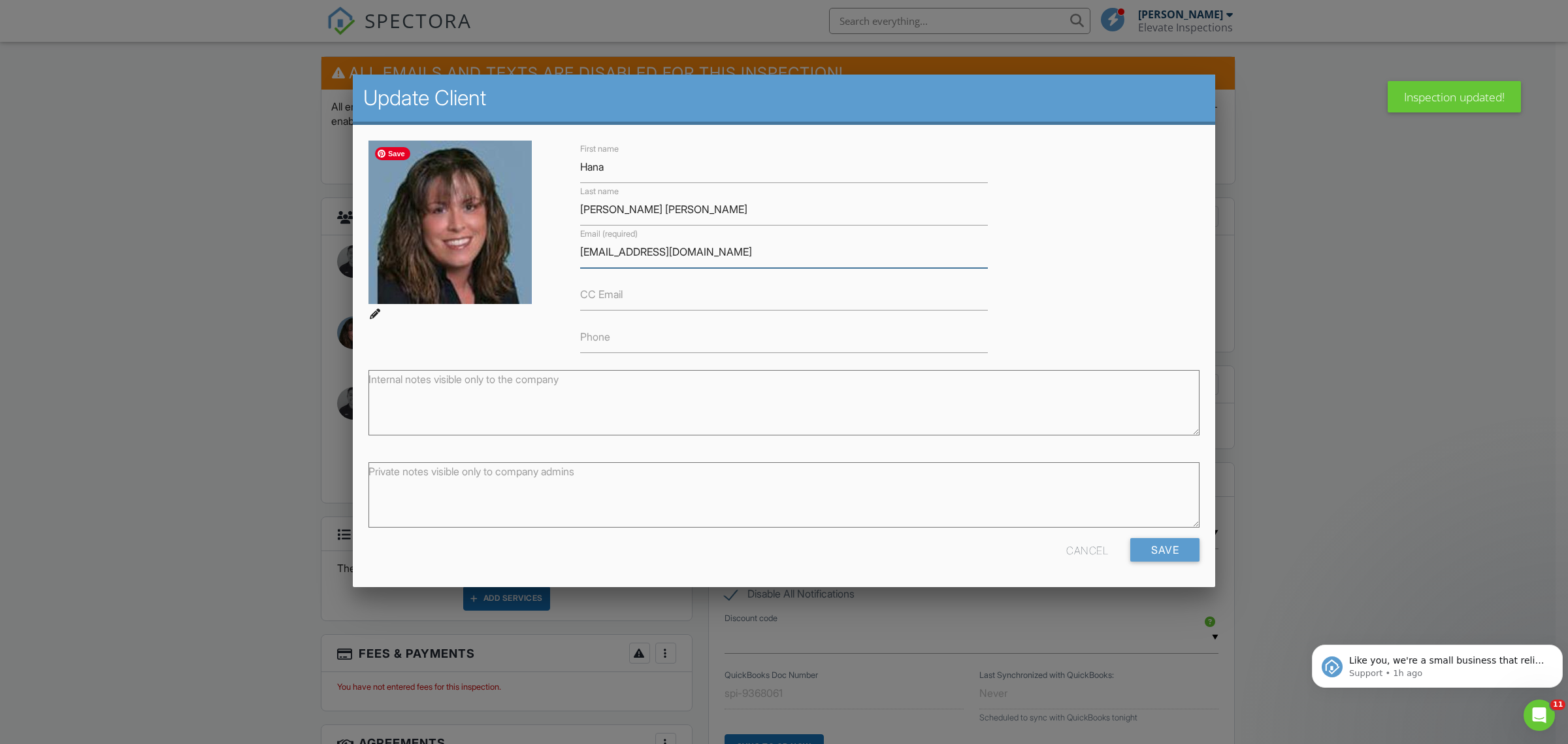
drag, startPoint x: 644, startPoint y: 248, endPoint x: 507, endPoint y: 243, distance: 137.1
click at [507, 243] on div "First name Hana Last name Stodder Solberg Email (required) srodgers@intero.com …" at bounding box center [784, 247] width 847 height 212
click at [658, 342] on input "Phone" at bounding box center [784, 337] width 407 height 32
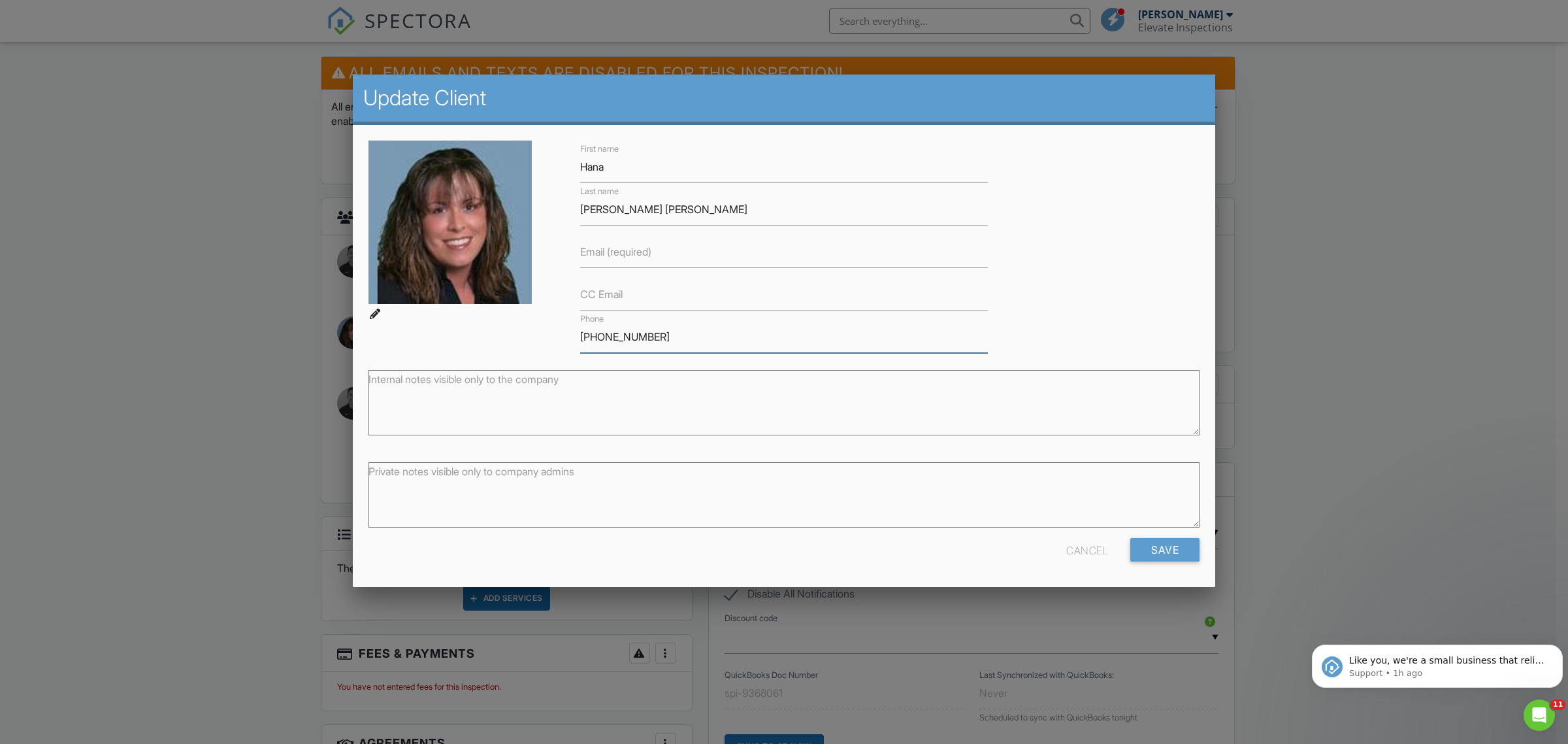
type input "[PHONE_NUMBER]"
click at [378, 314] on div at bounding box center [375, 313] width 13 height 13
click at [373, 312] on div at bounding box center [375, 313] width 13 height 13
click at [373, 311] on div at bounding box center [375, 313] width 13 height 13
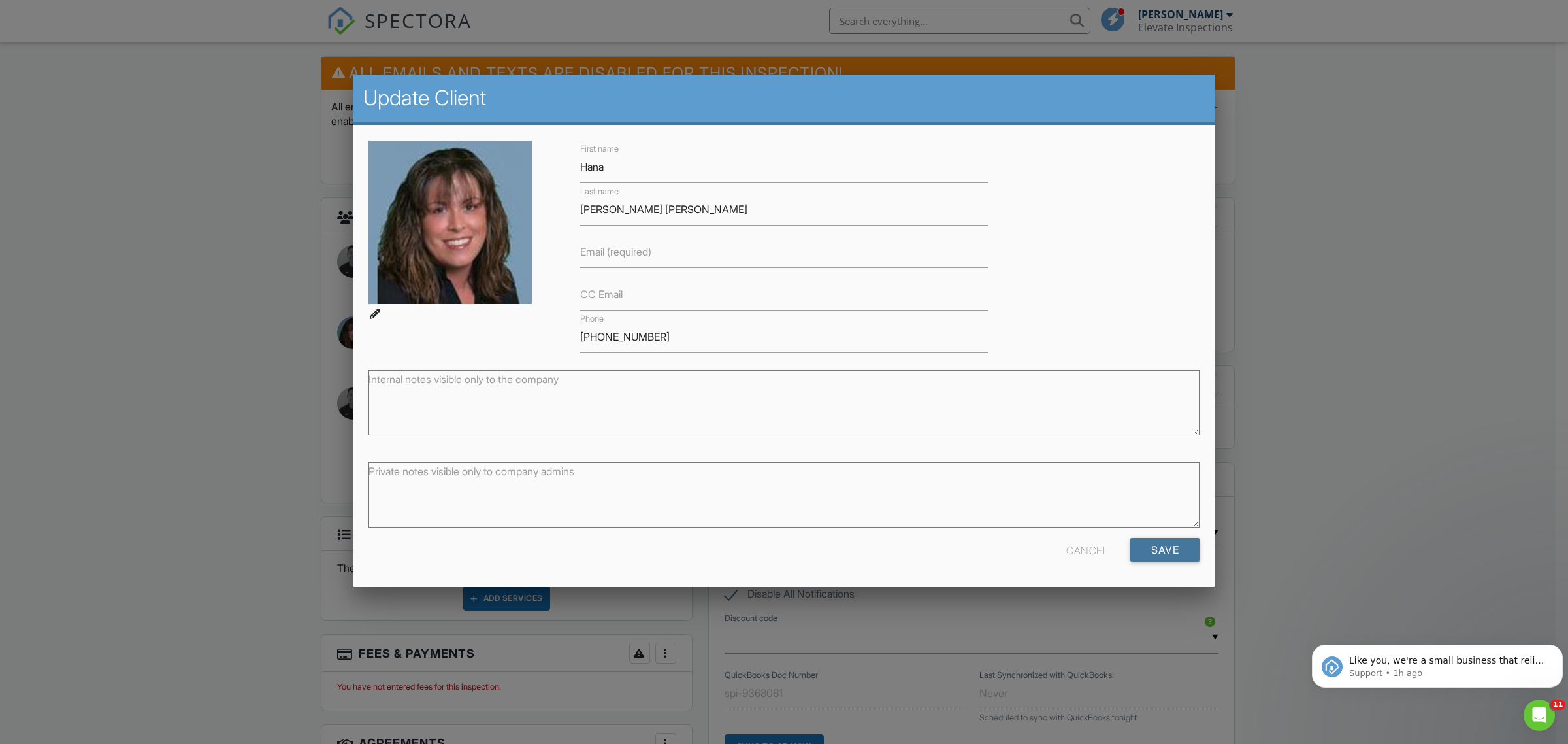
click at [1152, 557] on input "Save" at bounding box center [1165, 550] width 69 height 24
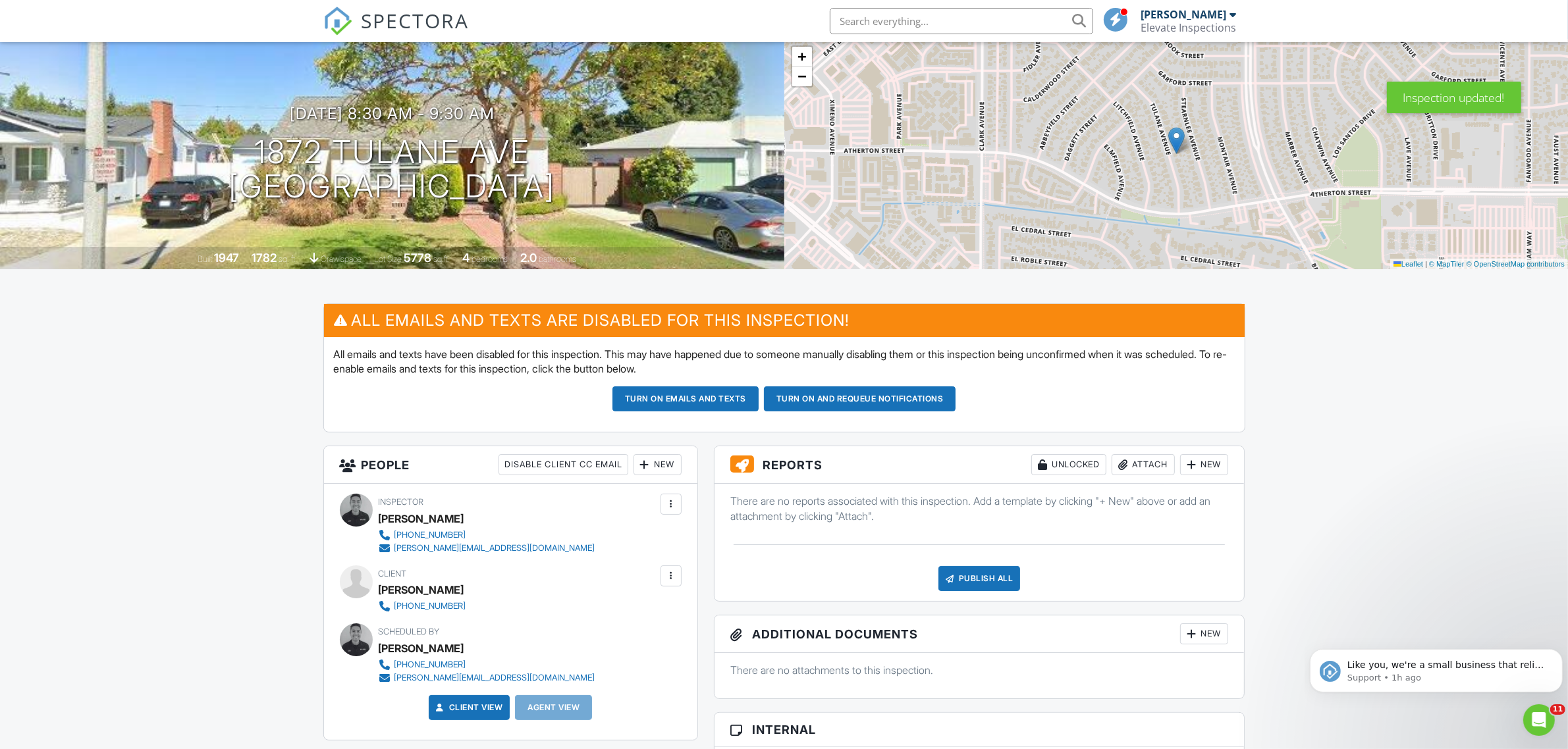
click at [860, 399] on button "Turn on and Requeue Notifications" at bounding box center [860, 399] width 192 height 25
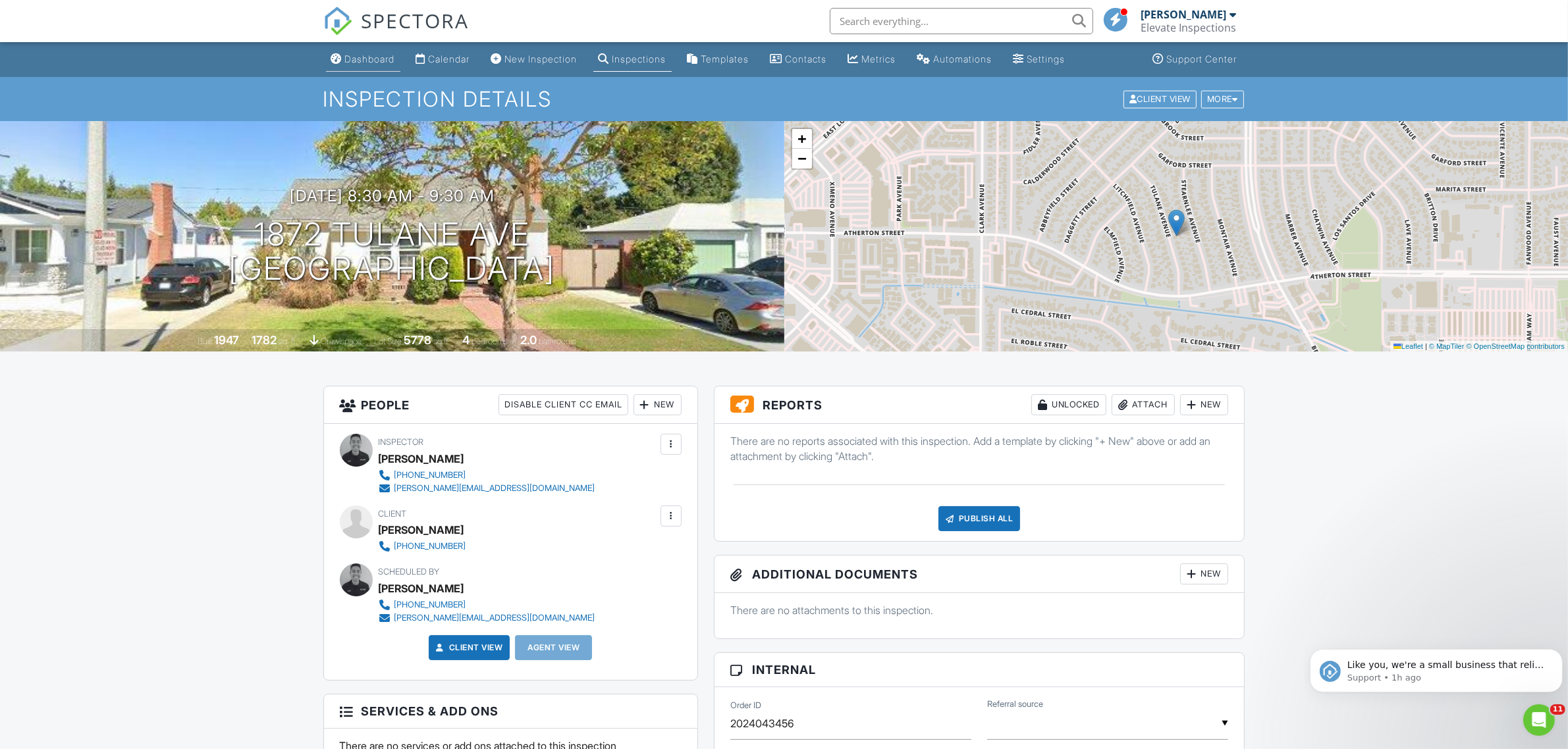
click at [369, 69] on link "Dashboard" at bounding box center [363, 60] width 75 height 25
